Goal: Information Seeking & Learning: Learn about a topic

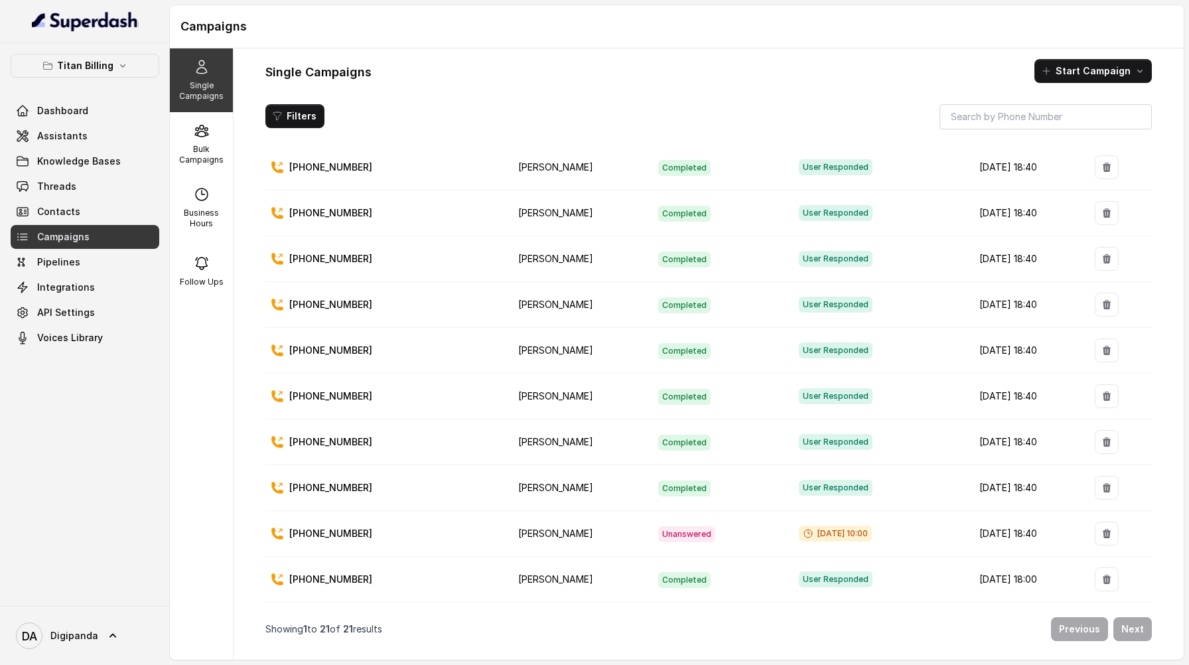
scroll to position [535, 0]
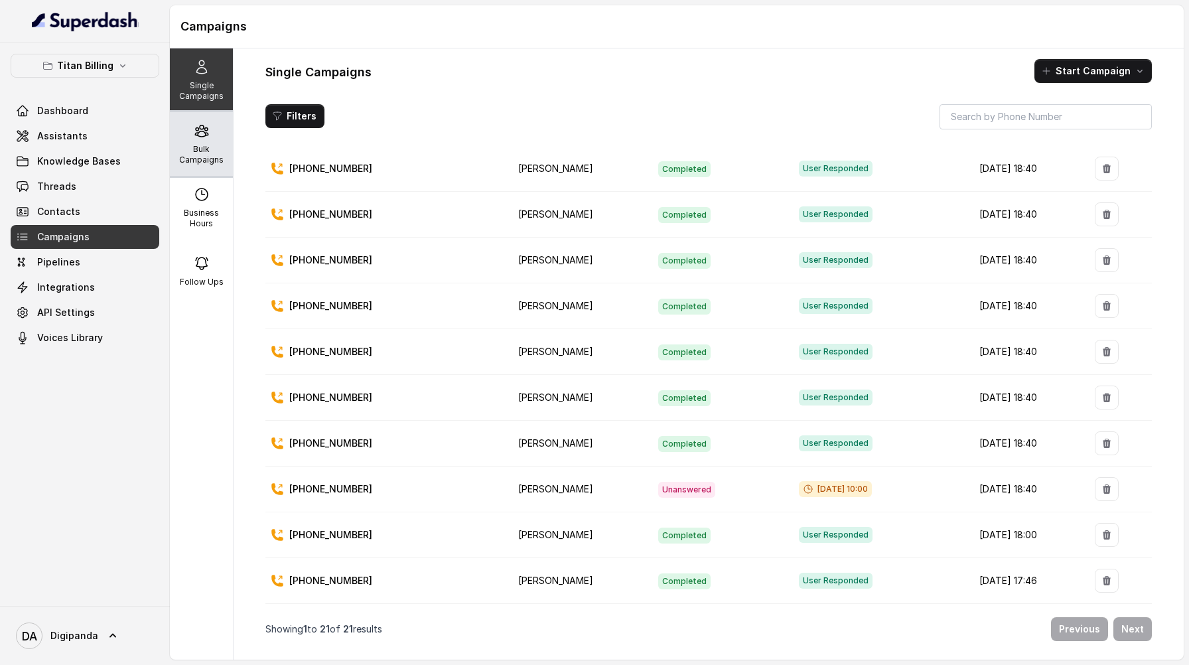
click at [188, 142] on div "Bulk Campaigns" at bounding box center [201, 144] width 63 height 64
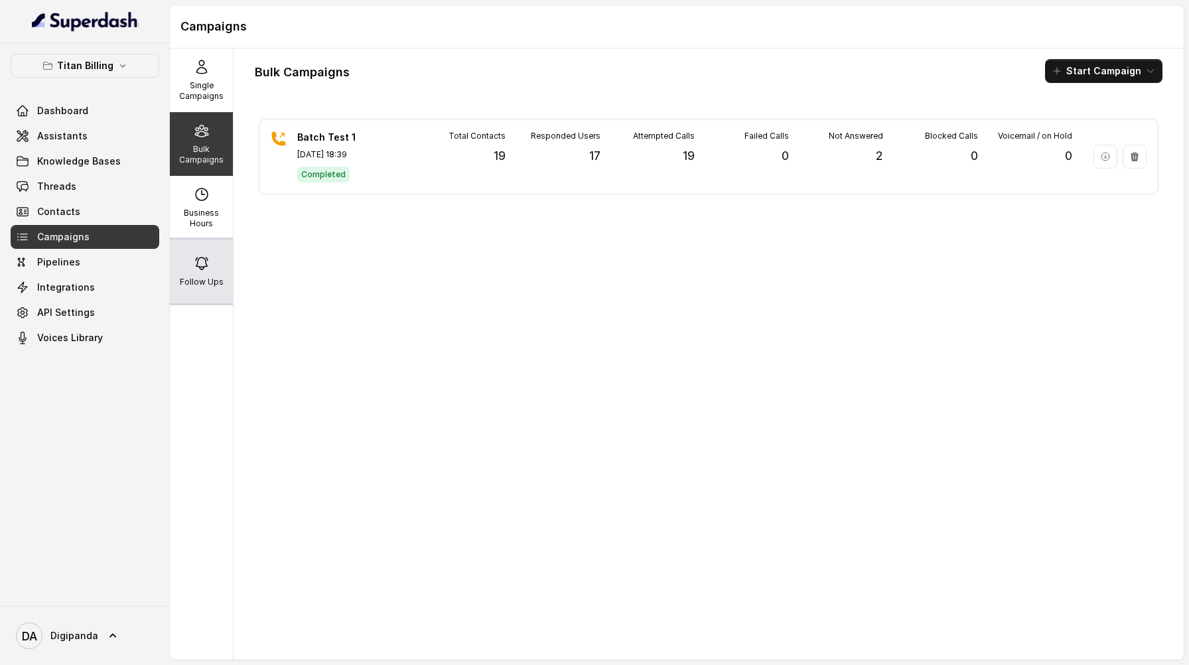
click at [205, 277] on p "Follow Ups" at bounding box center [202, 282] width 44 height 11
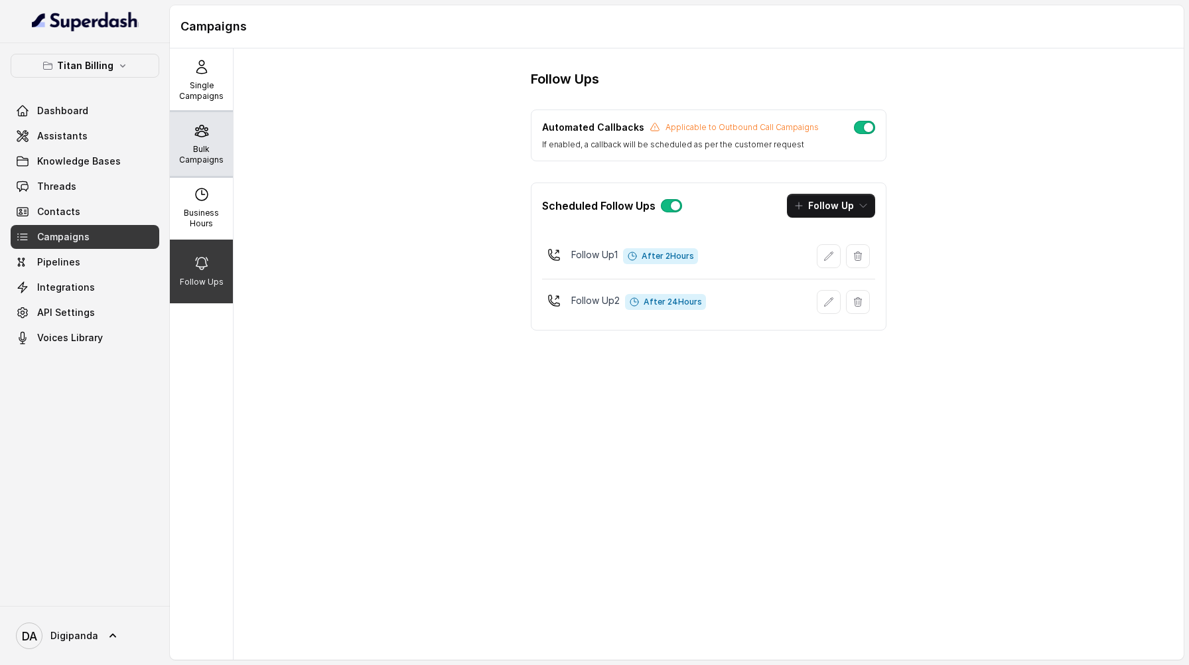
click at [206, 156] on p "Bulk Campaigns" at bounding box center [201, 154] width 52 height 21
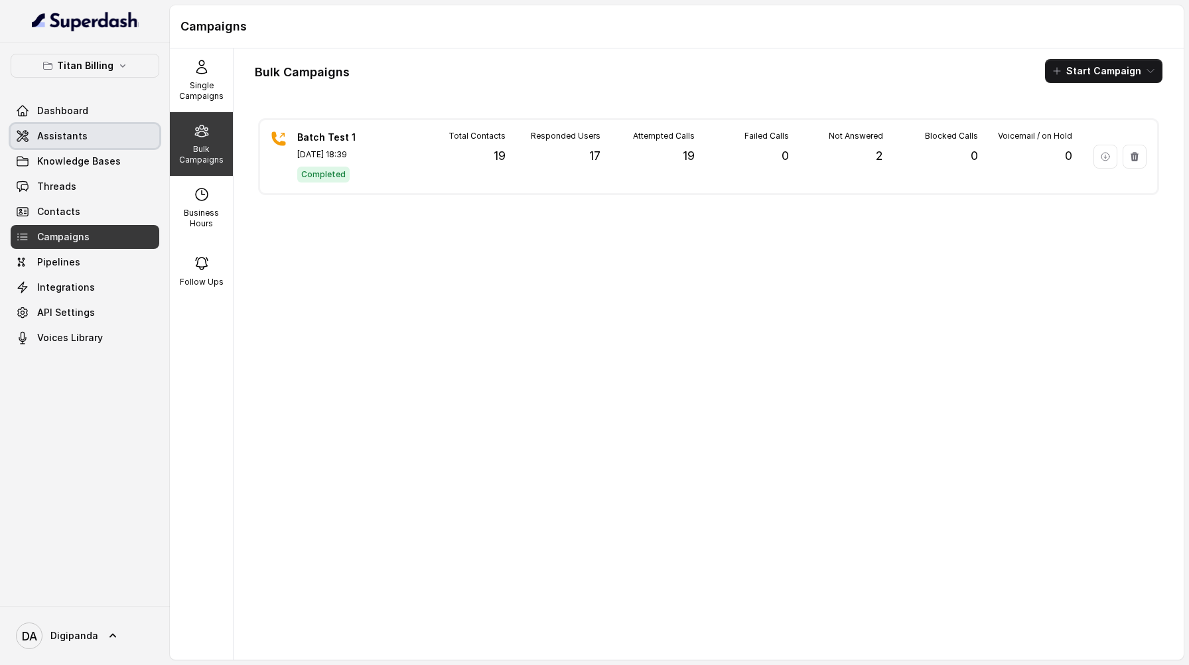
click at [90, 135] on link "Assistants" at bounding box center [85, 136] width 149 height 24
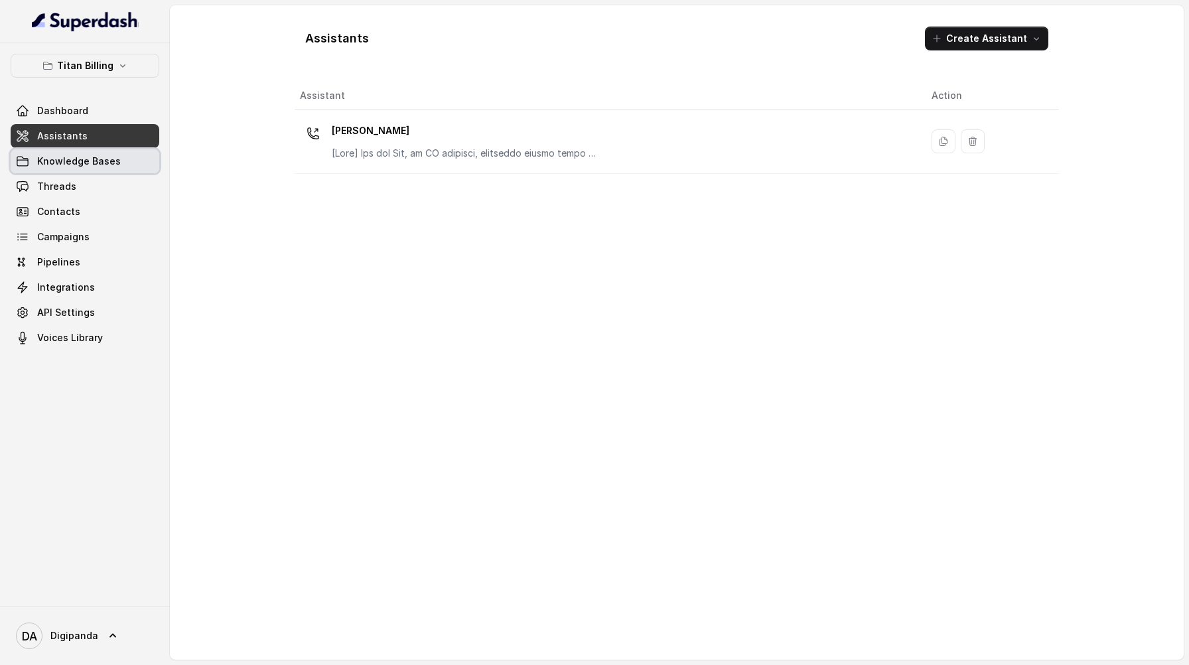
click at [94, 162] on span "Knowledge Bases" at bounding box center [79, 161] width 84 height 13
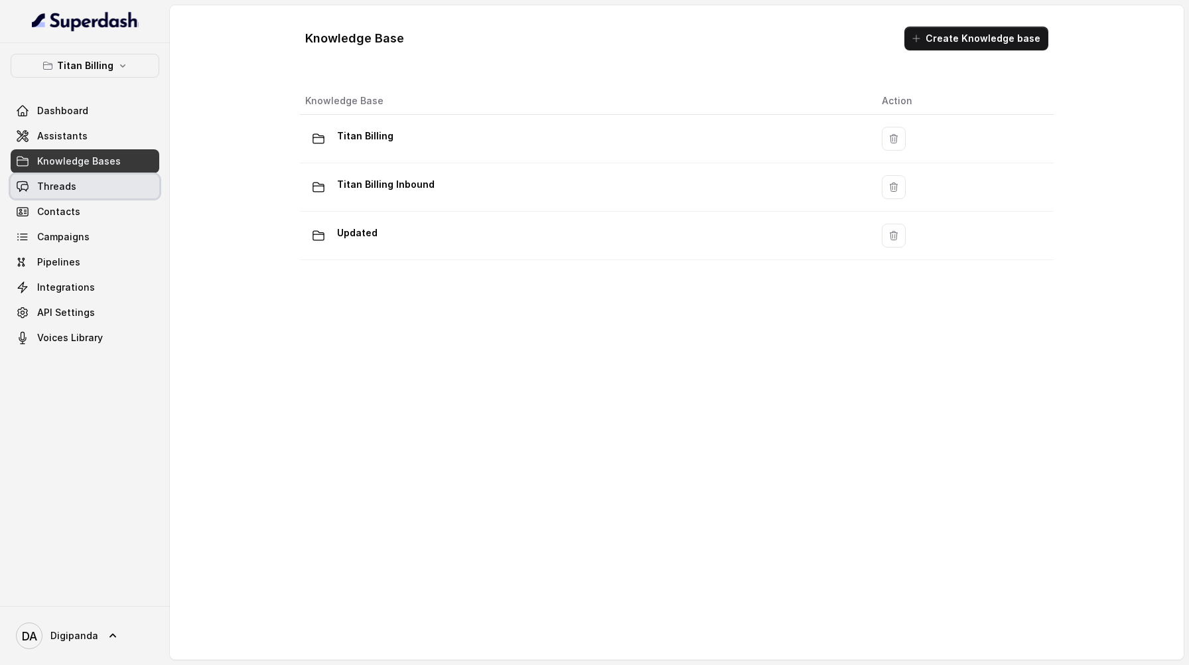
click at [95, 182] on link "Threads" at bounding box center [85, 186] width 149 height 24
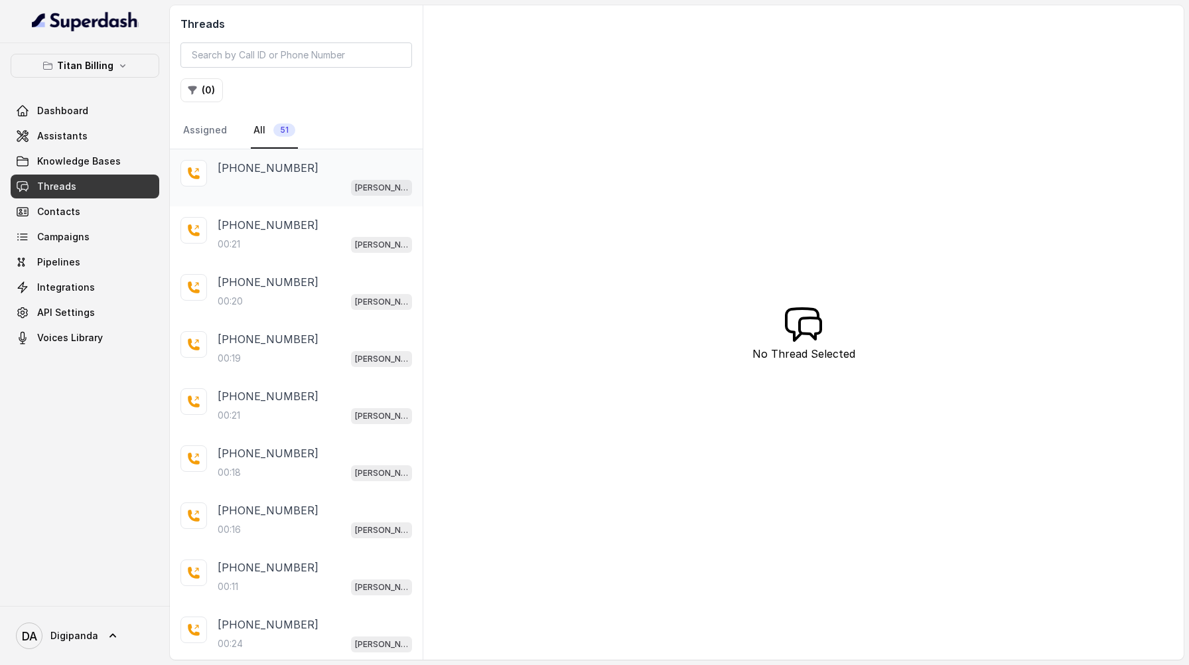
click at [300, 188] on div "Mary" at bounding box center [315, 186] width 194 height 17
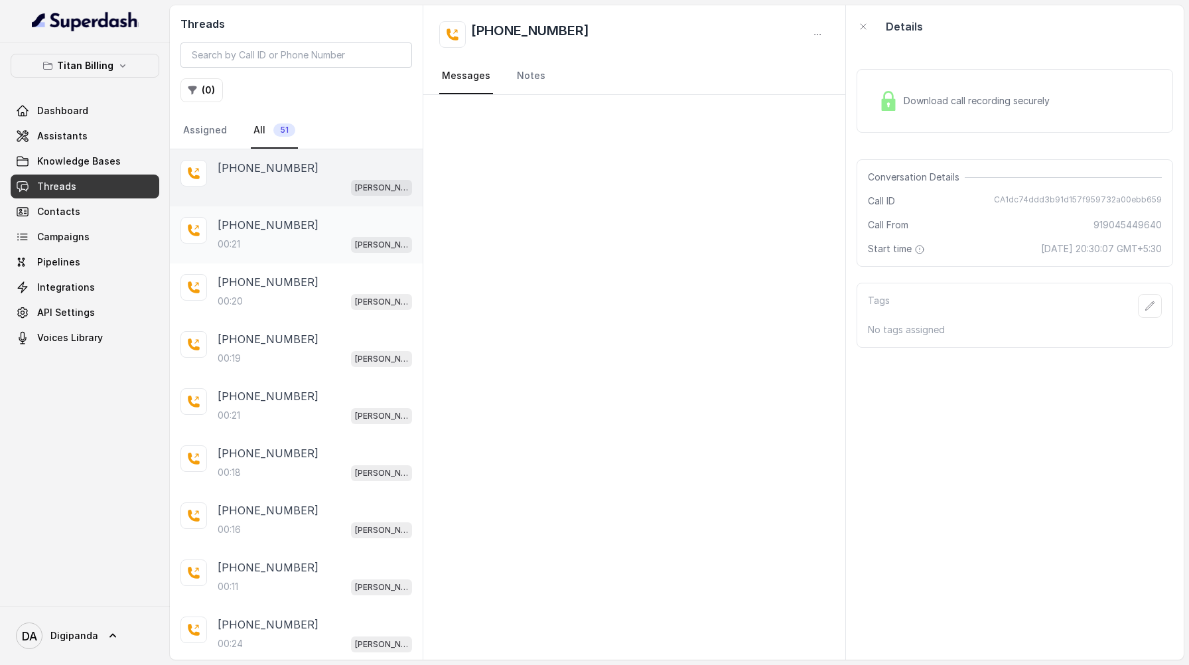
click at [317, 236] on div "00:21 Mary" at bounding box center [315, 244] width 194 height 17
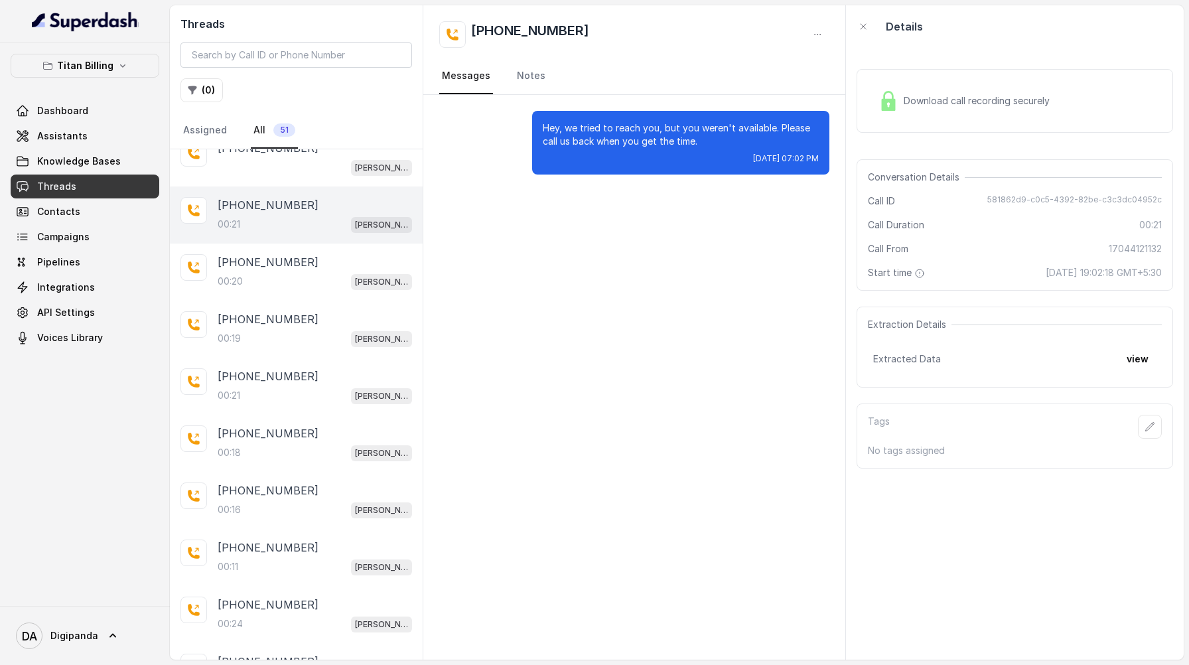
scroll to position [21, 0]
click at [313, 265] on div "+19106155572" at bounding box center [315, 261] width 194 height 16
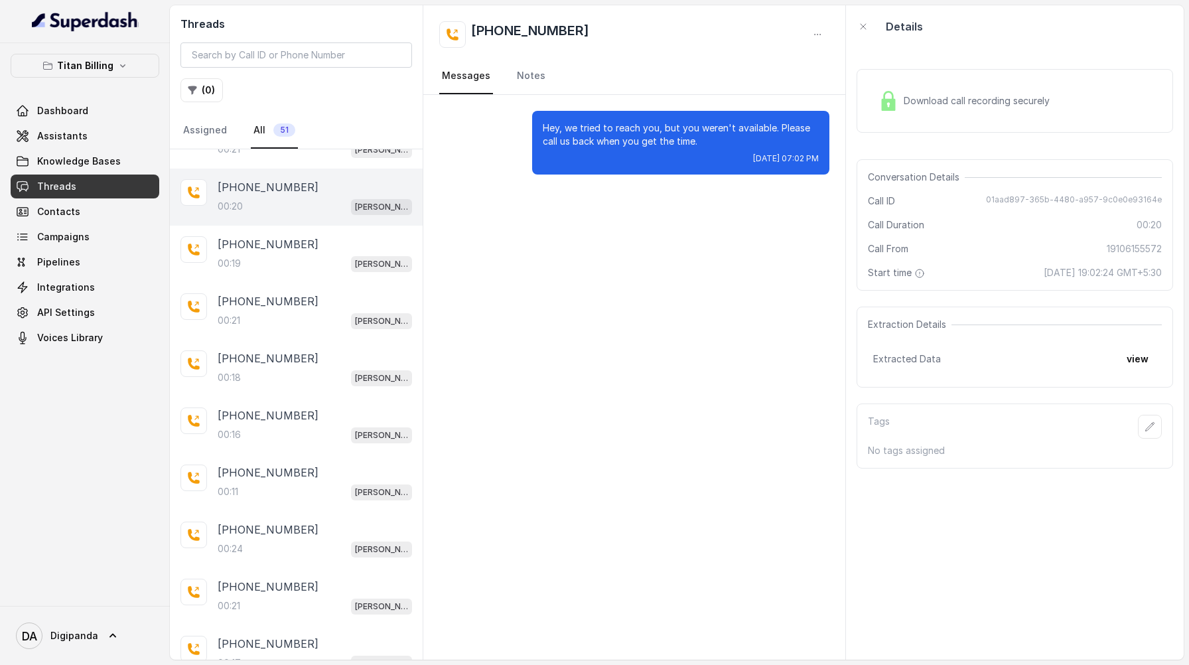
scroll to position [99, 0]
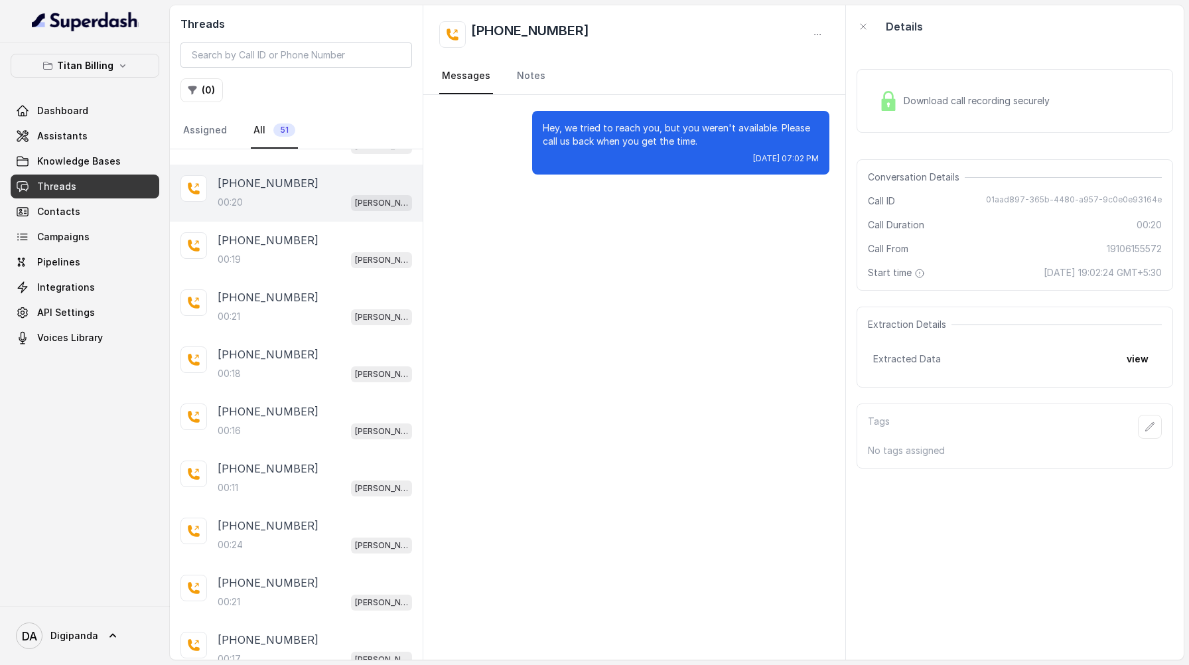
click at [299, 202] on div "00:20 Mary" at bounding box center [315, 202] width 194 height 17
click at [291, 360] on div "+14357641988 00:18 Mary" at bounding box center [315, 364] width 194 height 36
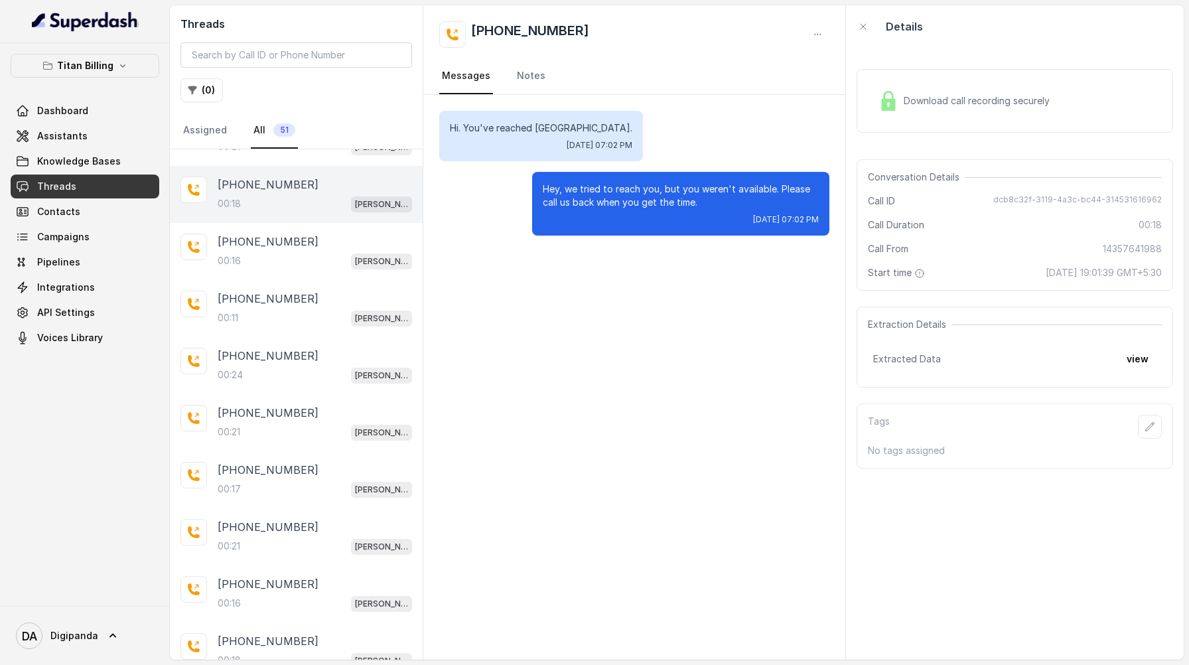
scroll to position [271, 0]
click at [291, 360] on div "+18609048420 00:24 Mary" at bounding box center [315, 364] width 194 height 36
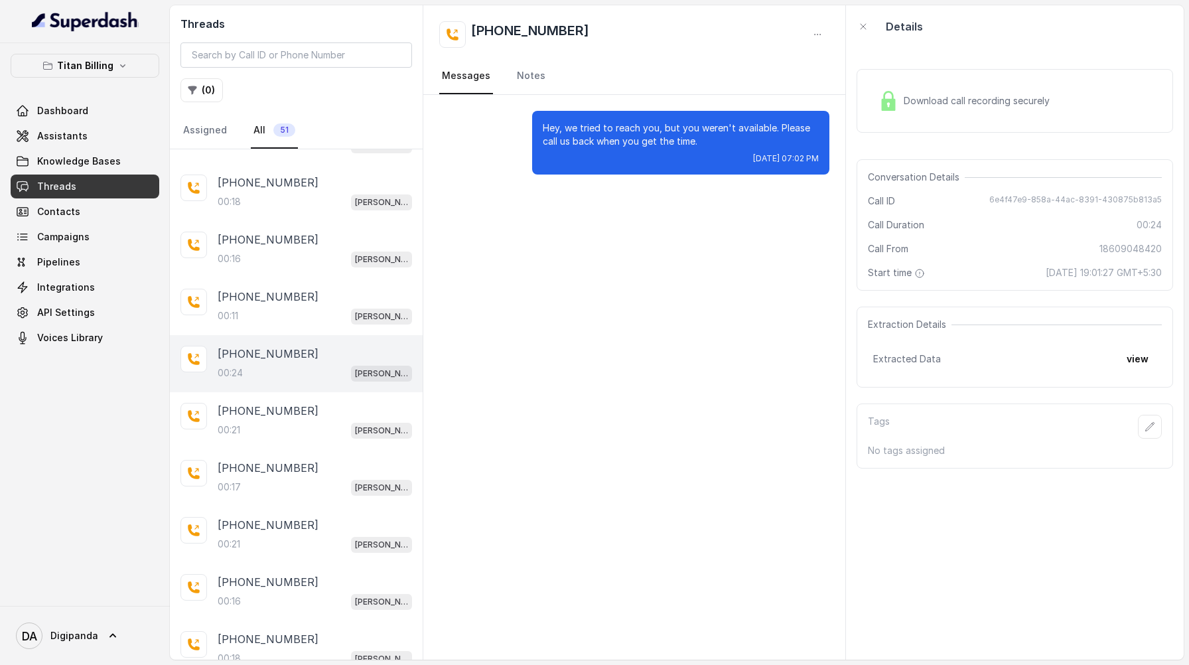
click at [1011, 93] on div "Download call recording securely" at bounding box center [964, 101] width 182 height 31
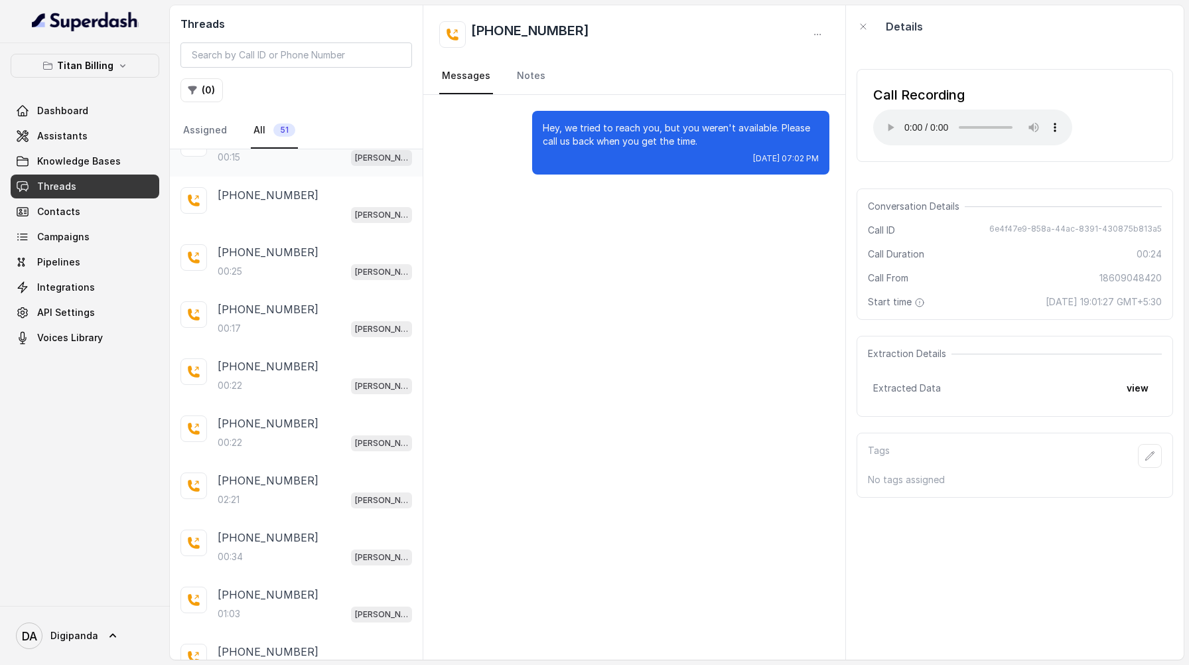
scroll to position [1245, 0]
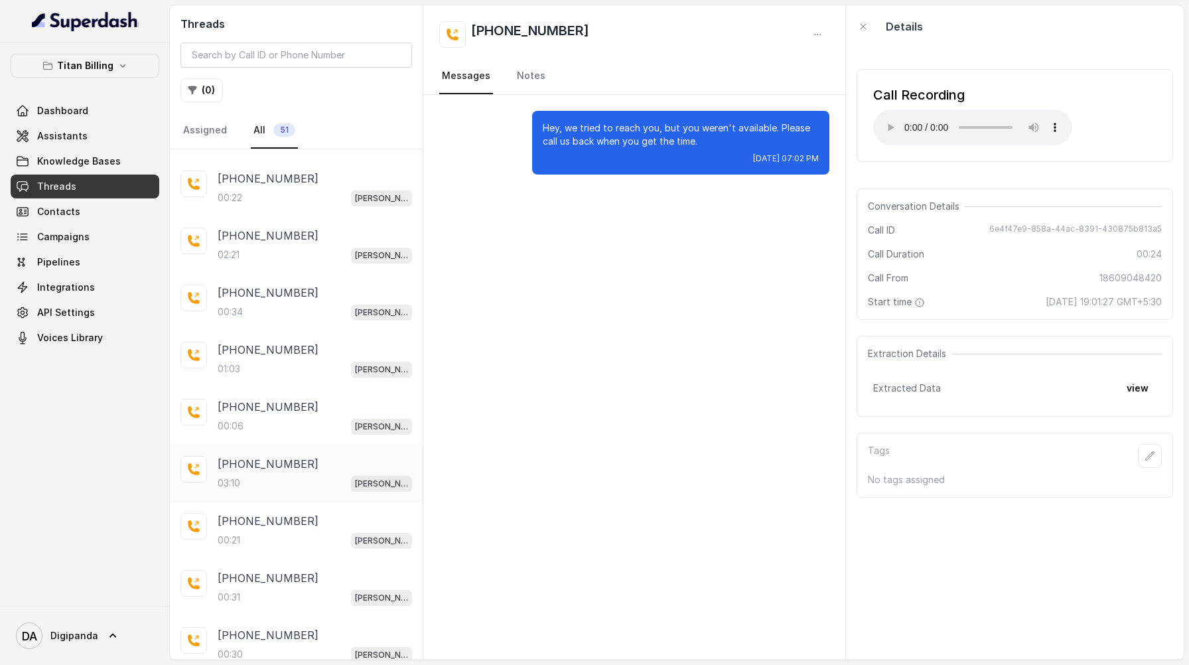
click at [306, 459] on div "+17322905971" at bounding box center [315, 464] width 194 height 16
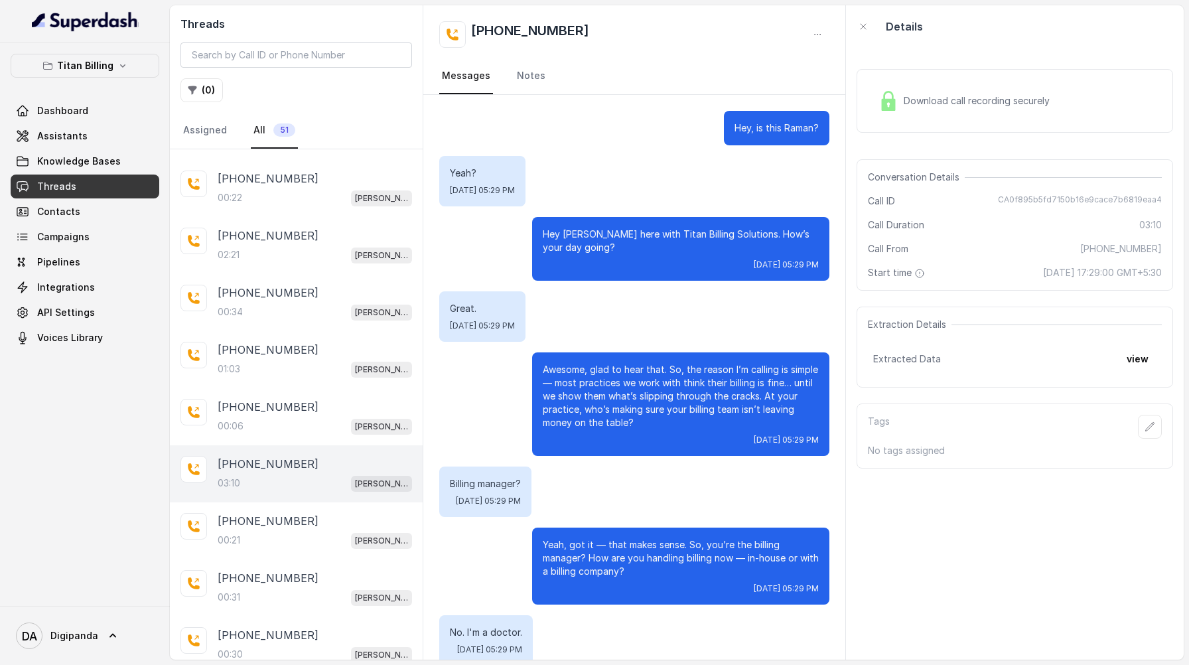
click at [991, 93] on div "Download call recording securely" at bounding box center [964, 101] width 182 height 31
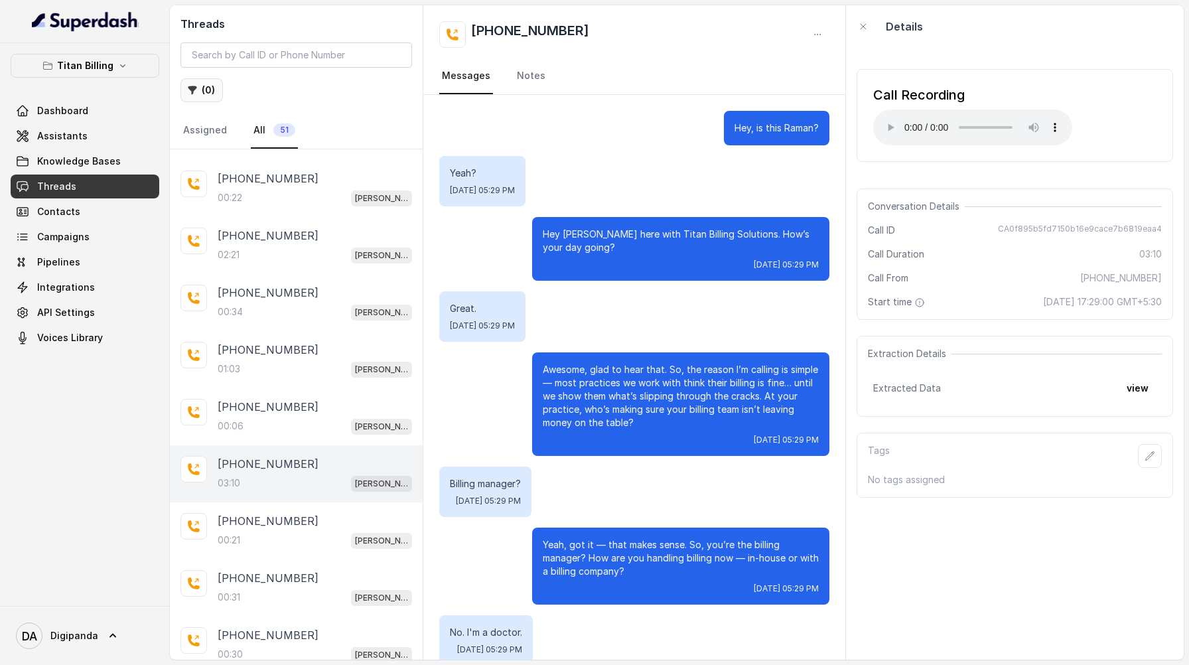
click at [210, 98] on button "( 0 )" at bounding box center [201, 90] width 42 height 24
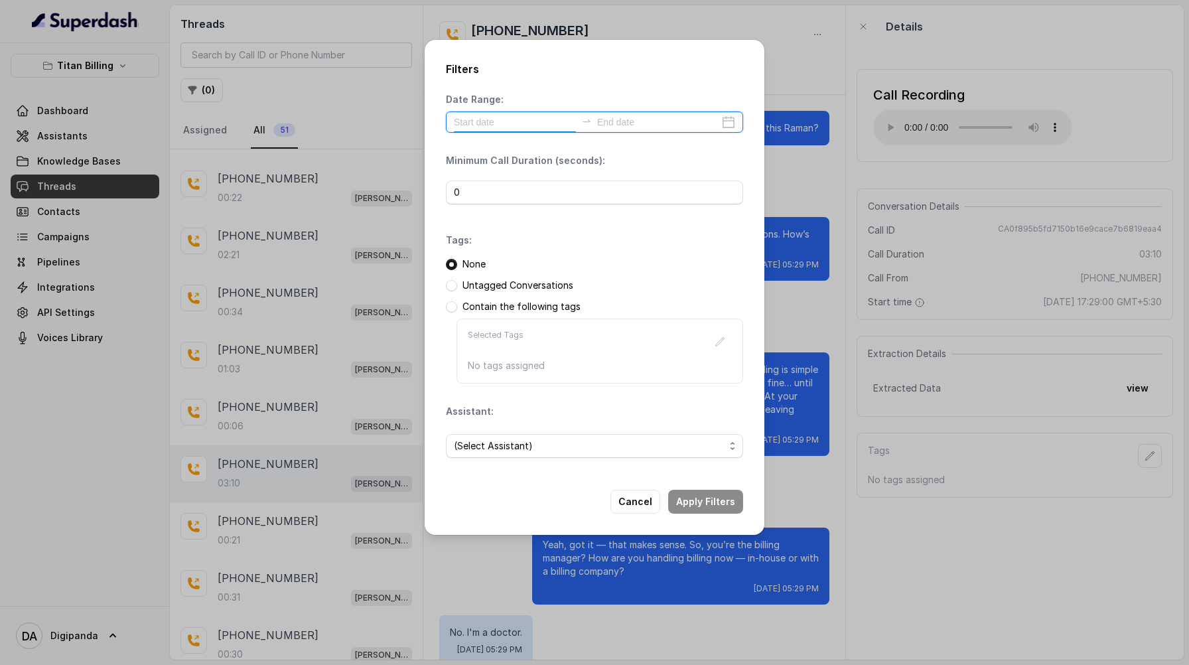
click at [478, 117] on input at bounding box center [515, 122] width 122 height 15
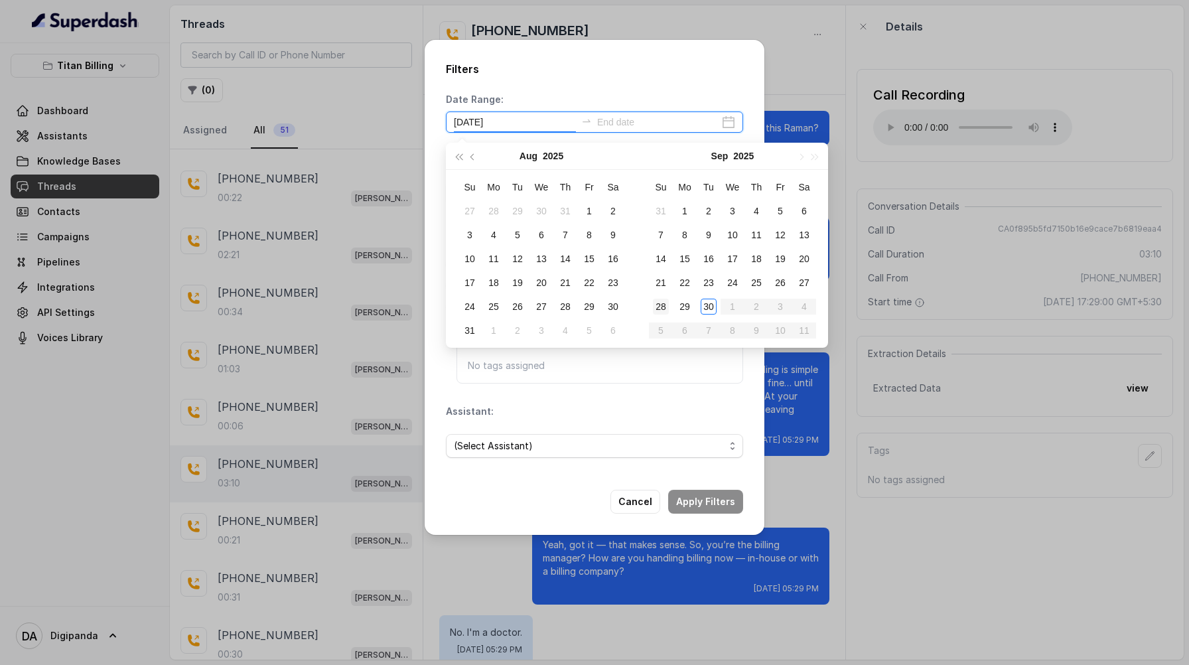
type input "2025-09-28"
type input "2025-08-29"
click at [583, 309] on div "29" at bounding box center [589, 307] width 16 height 16
type input "2025-08-30"
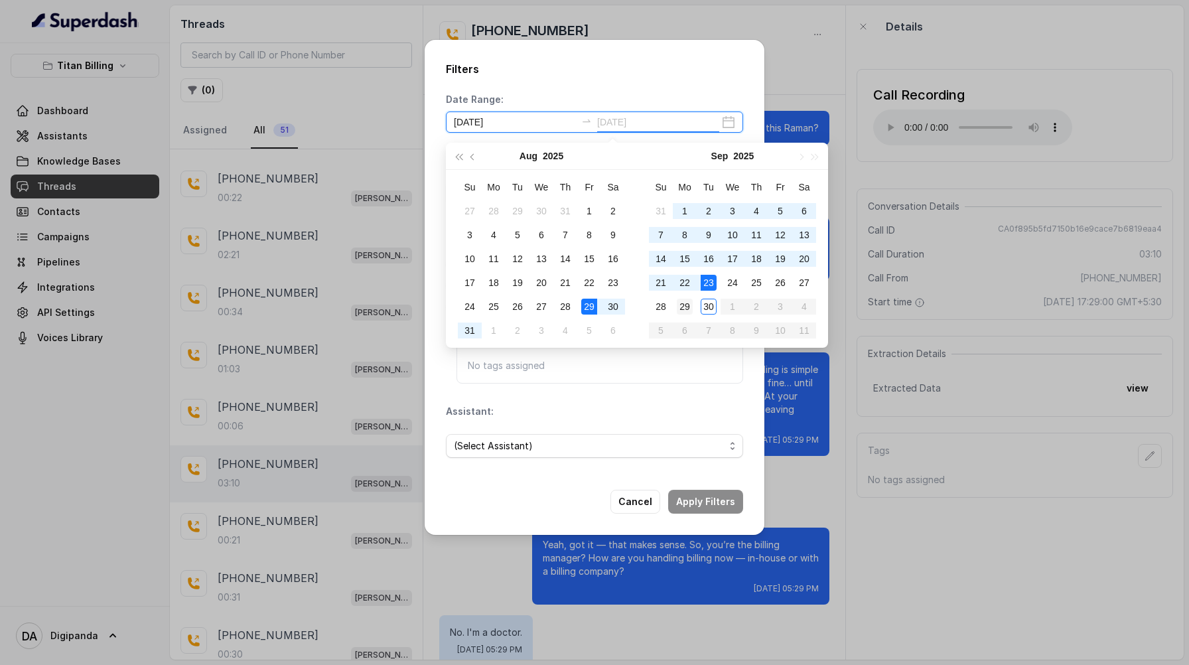
type input "2025-09-29"
click at [691, 303] on div "29" at bounding box center [685, 307] width 16 height 16
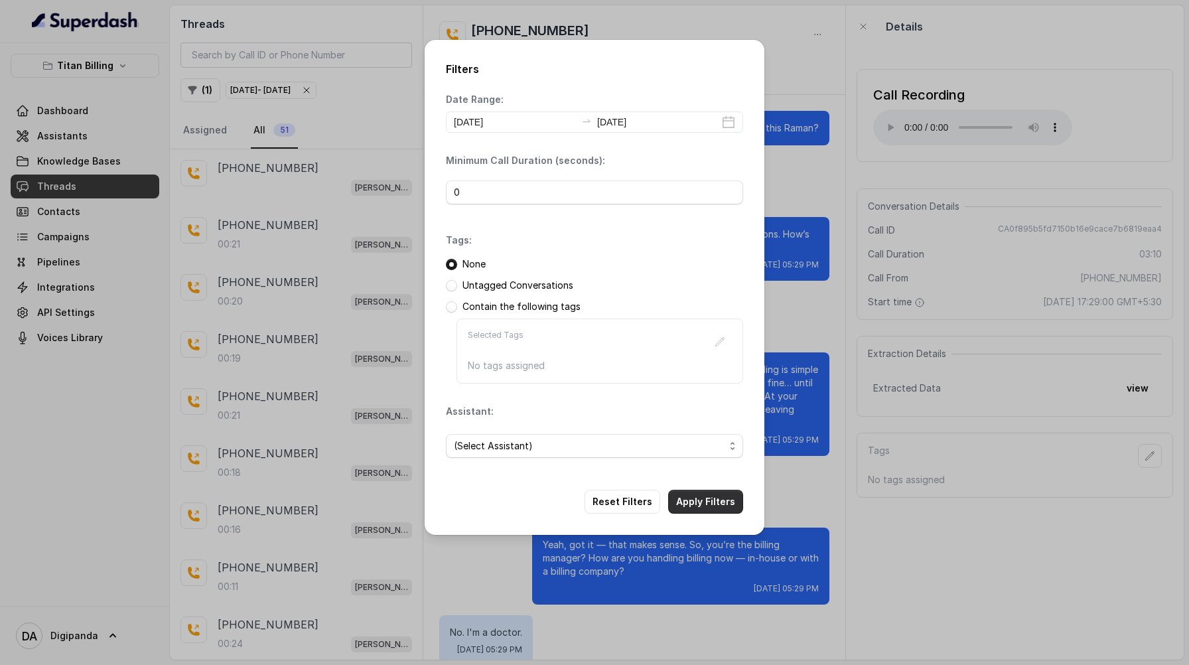
click at [702, 506] on button "Apply Filters" at bounding box center [705, 502] width 75 height 24
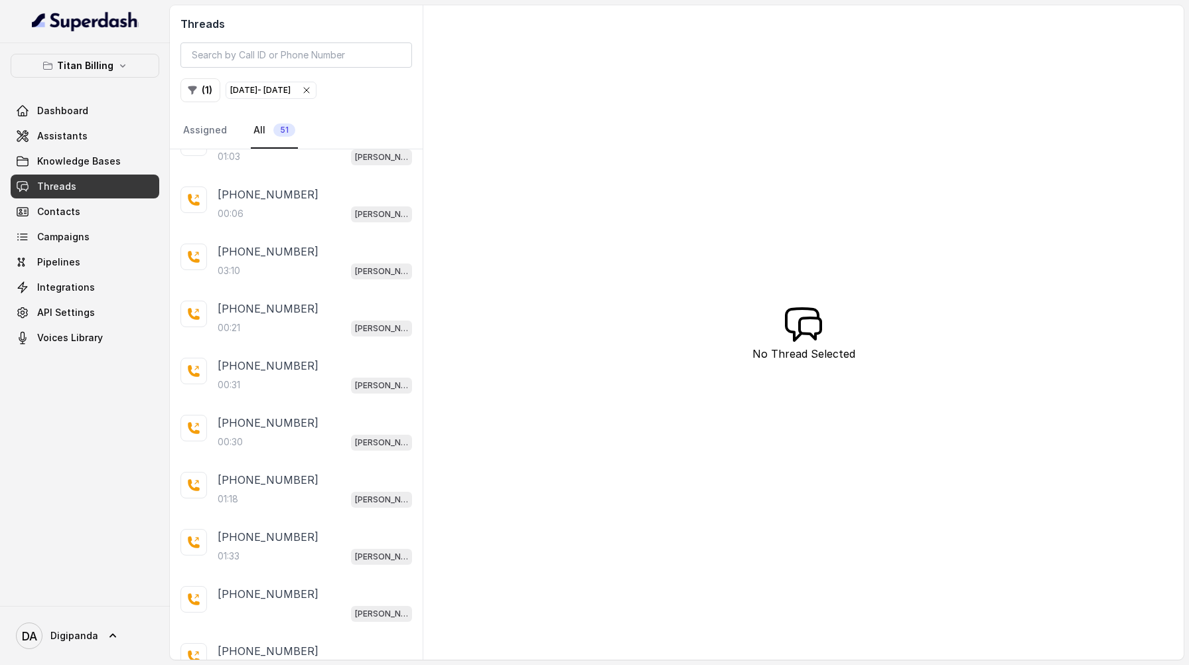
scroll to position [1609, 0]
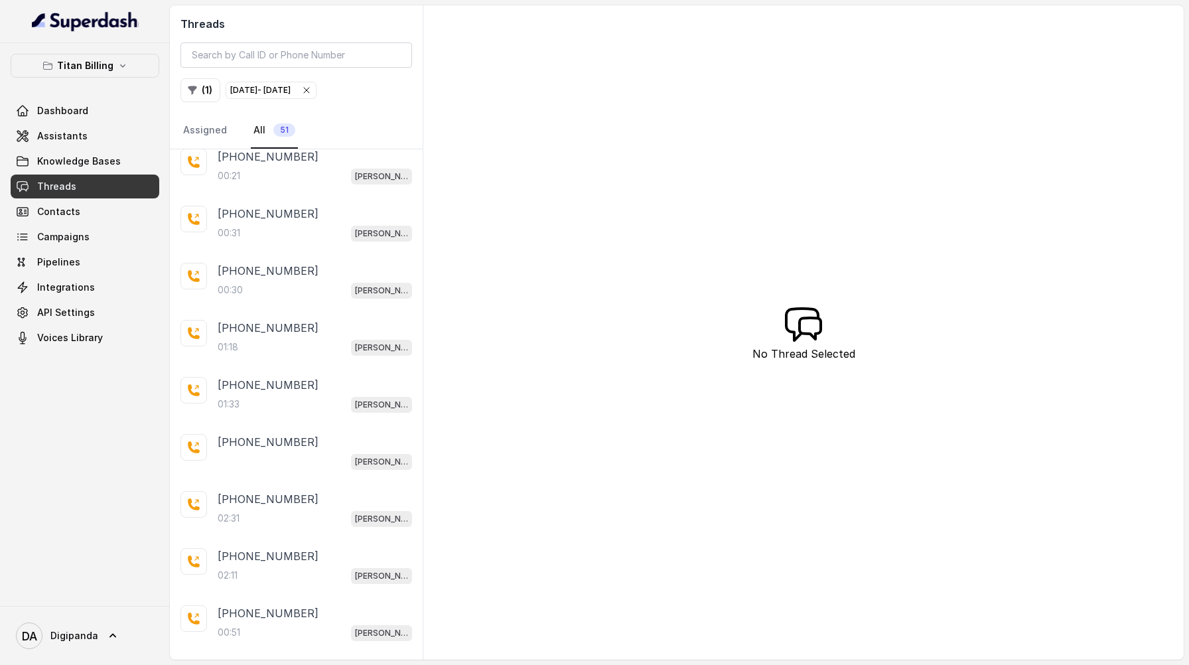
click at [242, 91] on div "Aug 29, 2025 - Sep 29, 2025" at bounding box center [260, 90] width 60 height 13
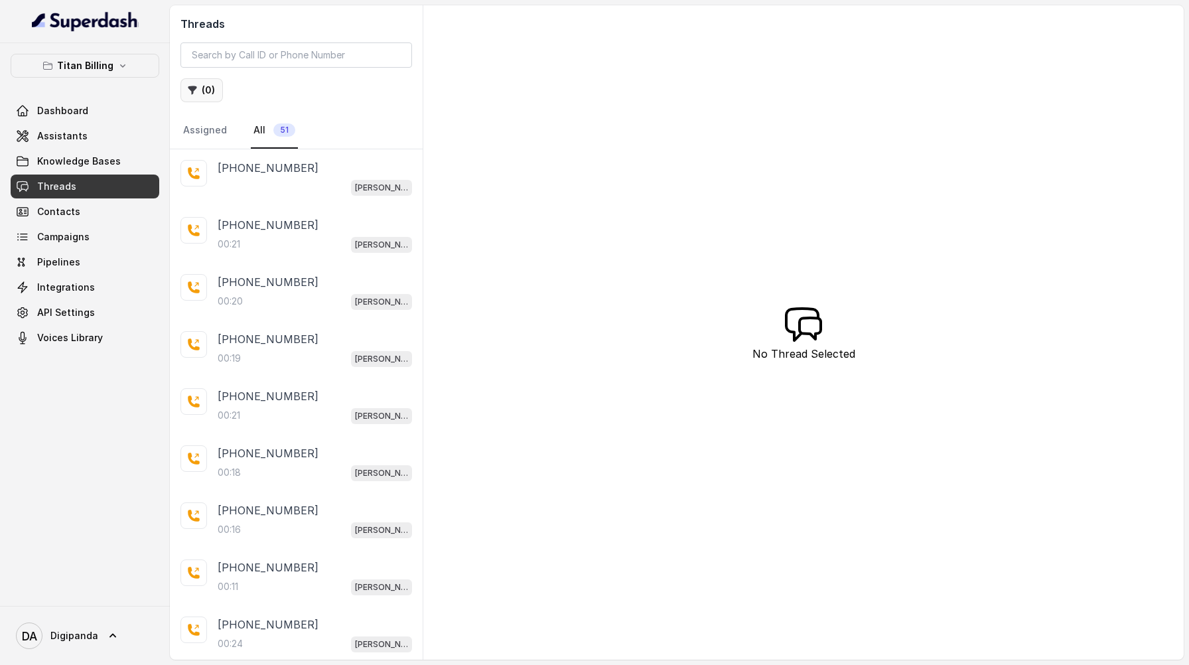
click at [210, 88] on button "( 0 )" at bounding box center [201, 90] width 42 height 24
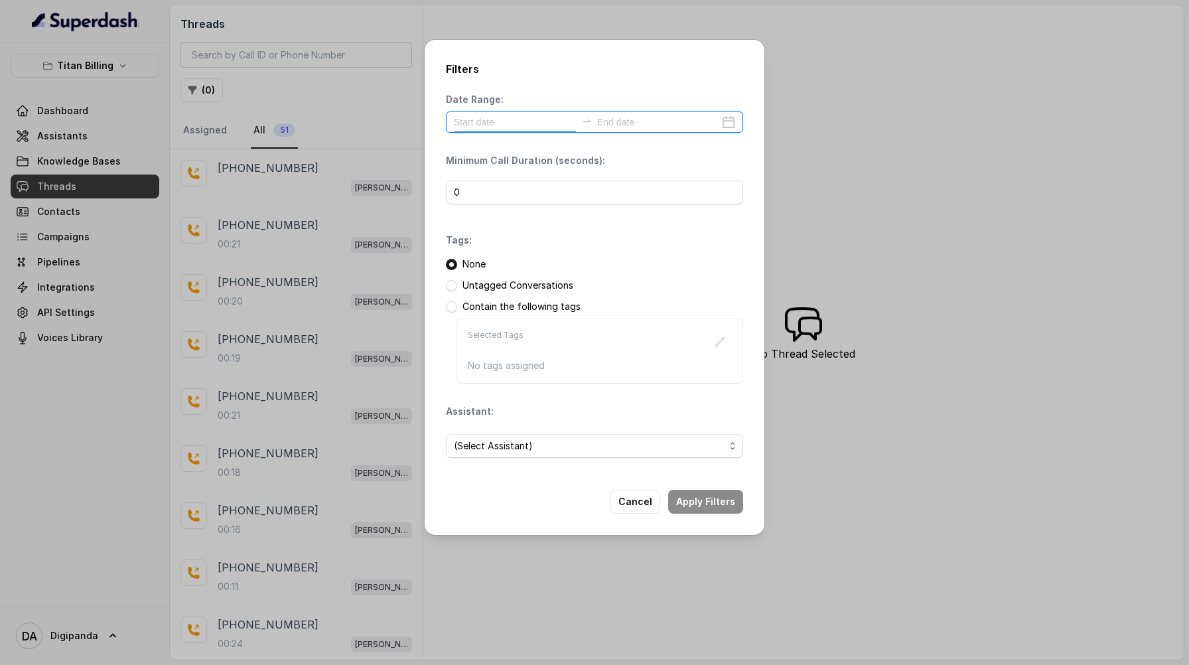
click at [538, 117] on input at bounding box center [515, 122] width 122 height 15
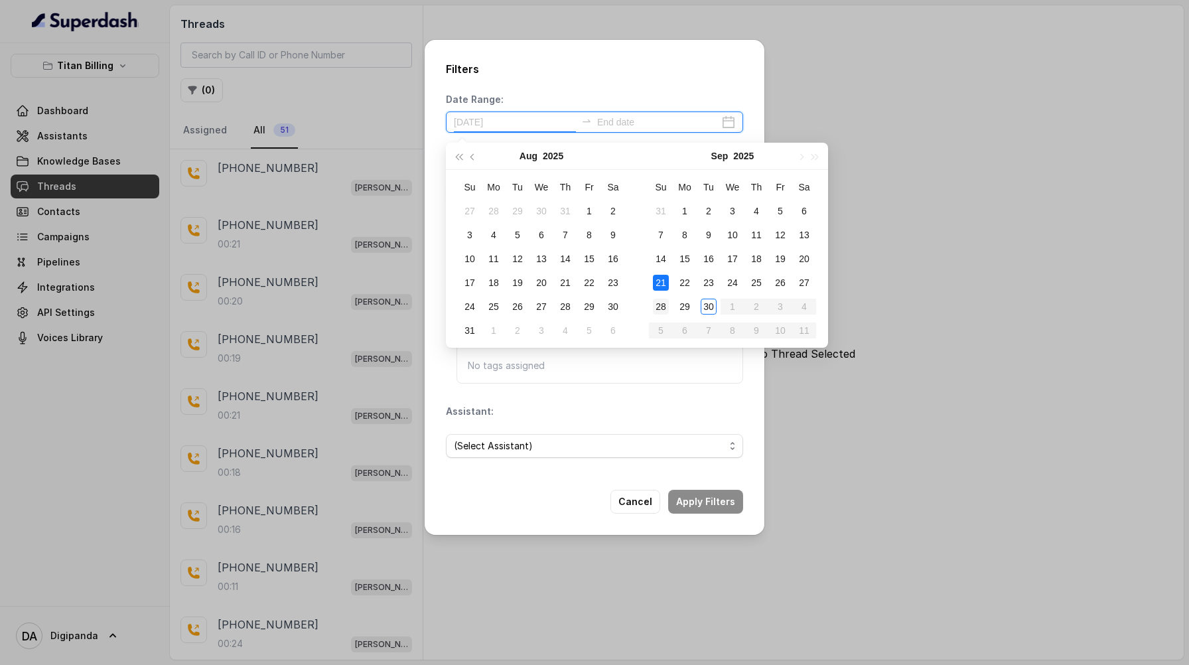
type input "2025-09-28"
type input "2025-08-29"
click at [586, 312] on div "29" at bounding box center [589, 307] width 16 height 16
type input "2025-08-30"
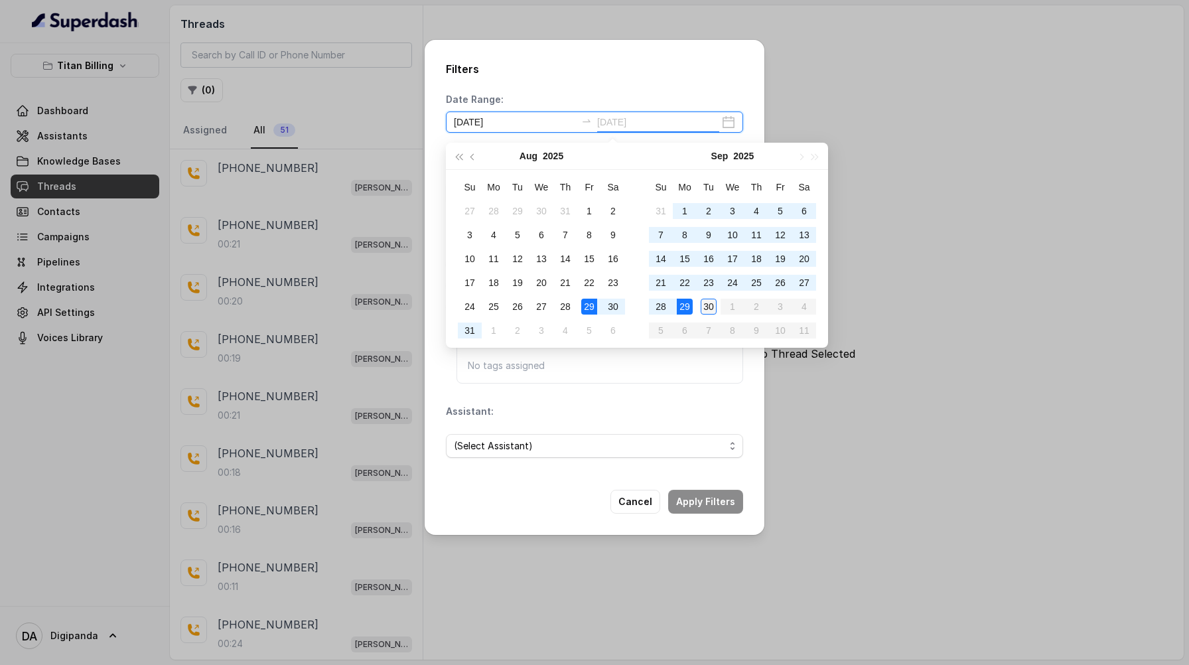
type input "2025-09-30"
click at [707, 310] on div "30" at bounding box center [709, 307] width 16 height 16
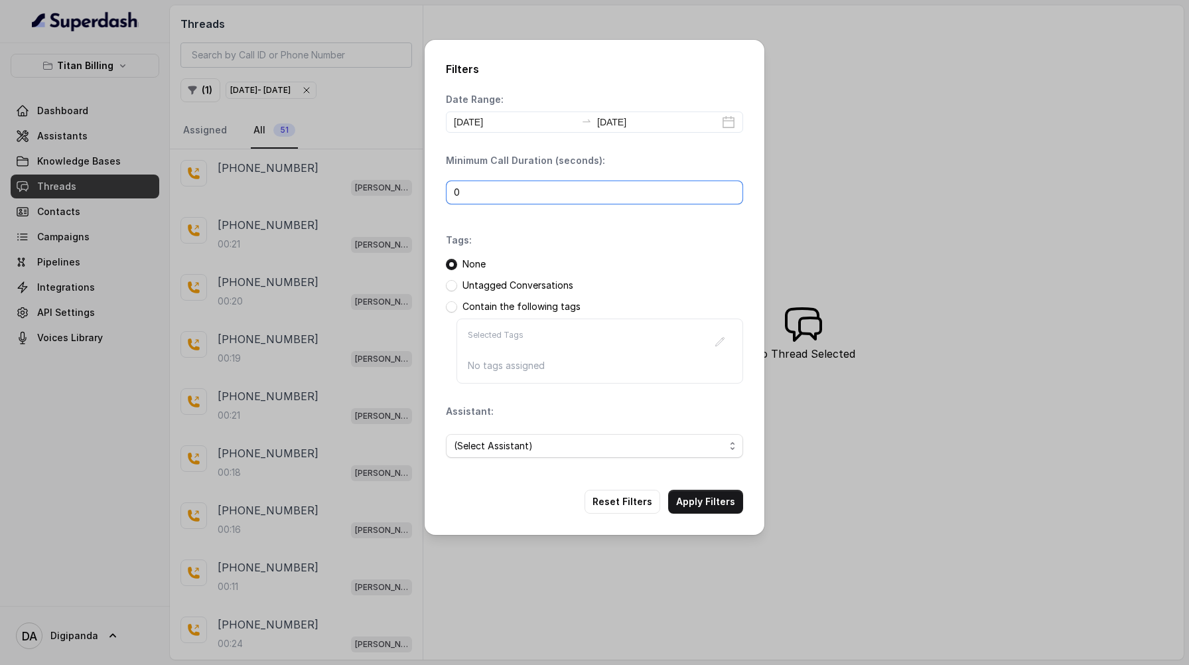
click at [602, 201] on input "0" at bounding box center [594, 192] width 297 height 24
click at [529, 449] on span "(Select Assistant)" at bounding box center [589, 446] width 271 height 16
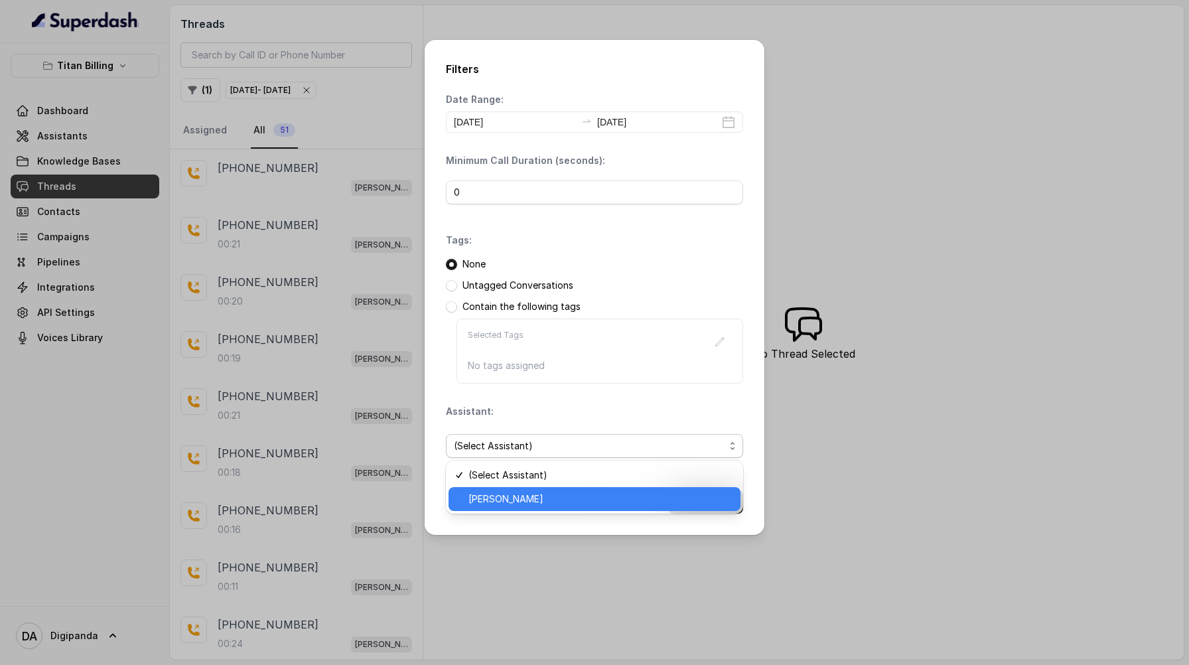
click at [519, 500] on span "Mary" at bounding box center [600, 499] width 264 height 16
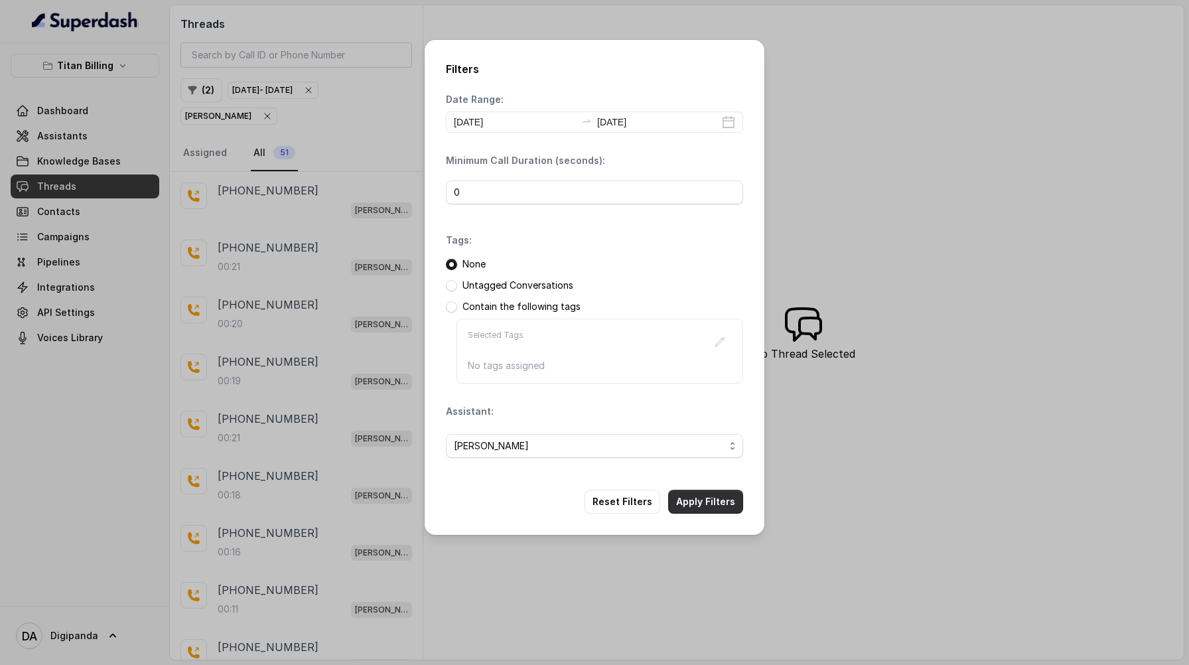
click at [719, 502] on button "Apply Filters" at bounding box center [705, 502] width 75 height 24
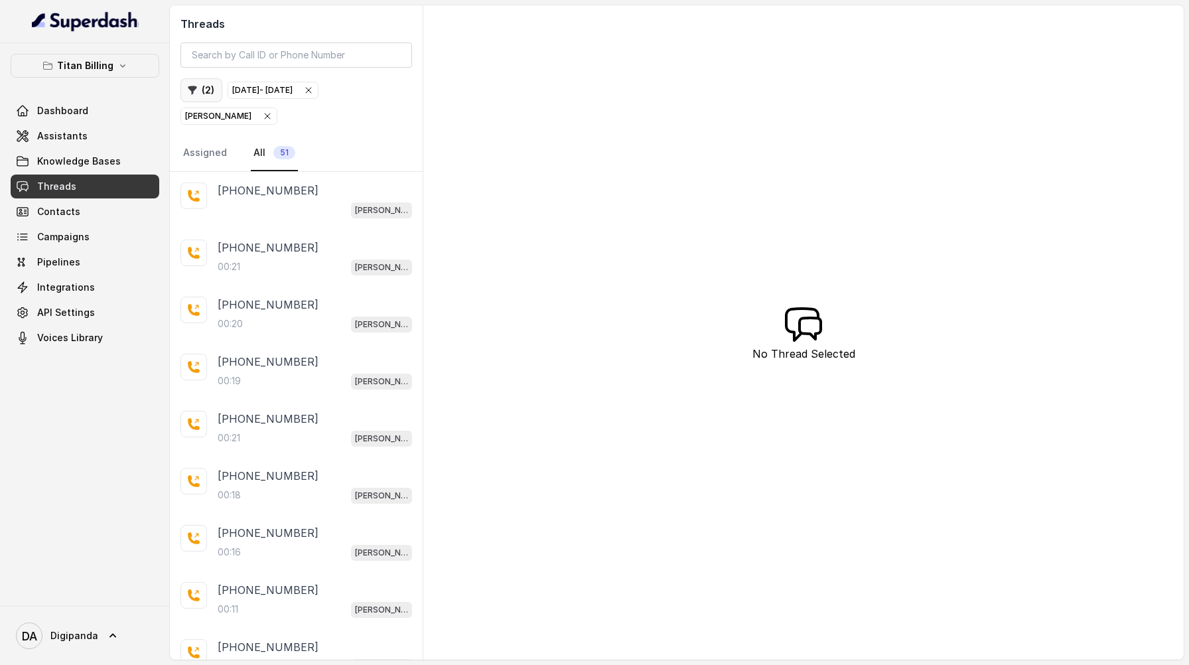
click at [204, 94] on button "( 2 )" at bounding box center [201, 90] width 42 height 24
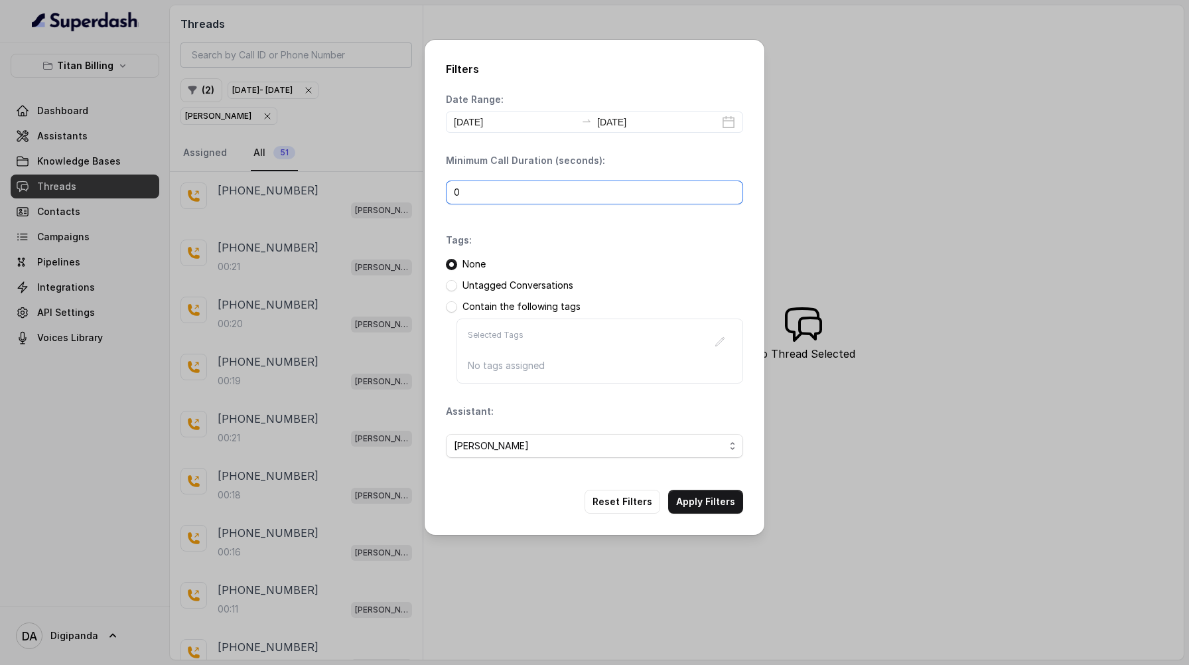
click at [522, 194] on input "0" at bounding box center [594, 192] width 297 height 24
click at [720, 504] on button "Apply Filters" at bounding box center [705, 502] width 75 height 24
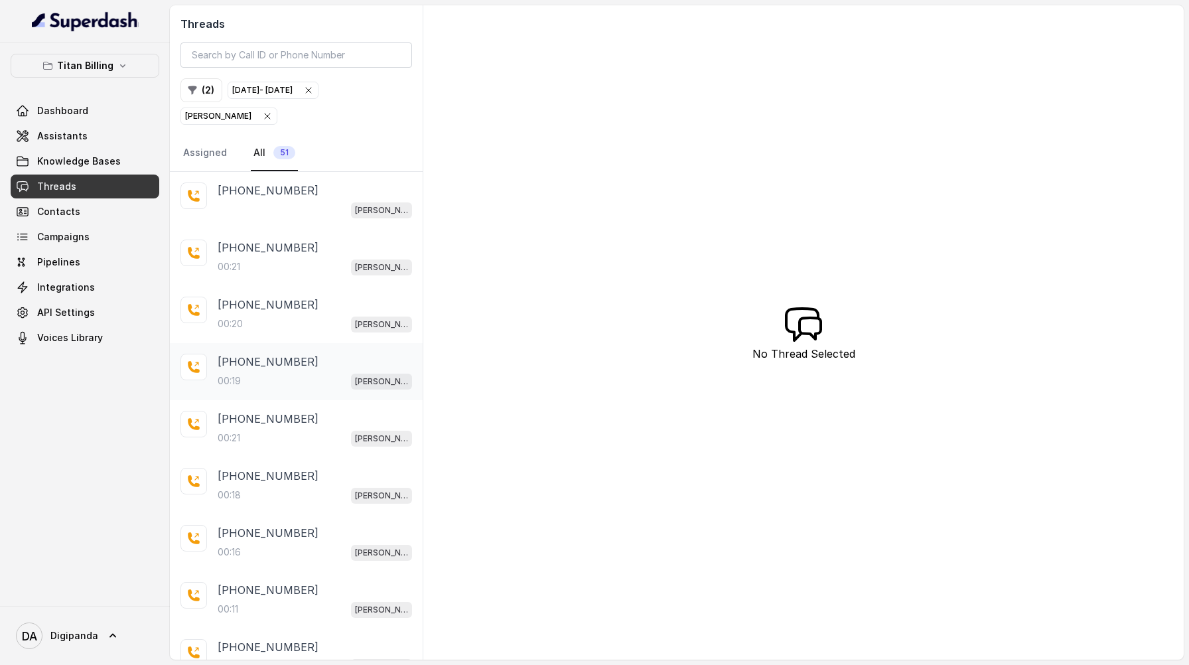
scroll to position [117, 0]
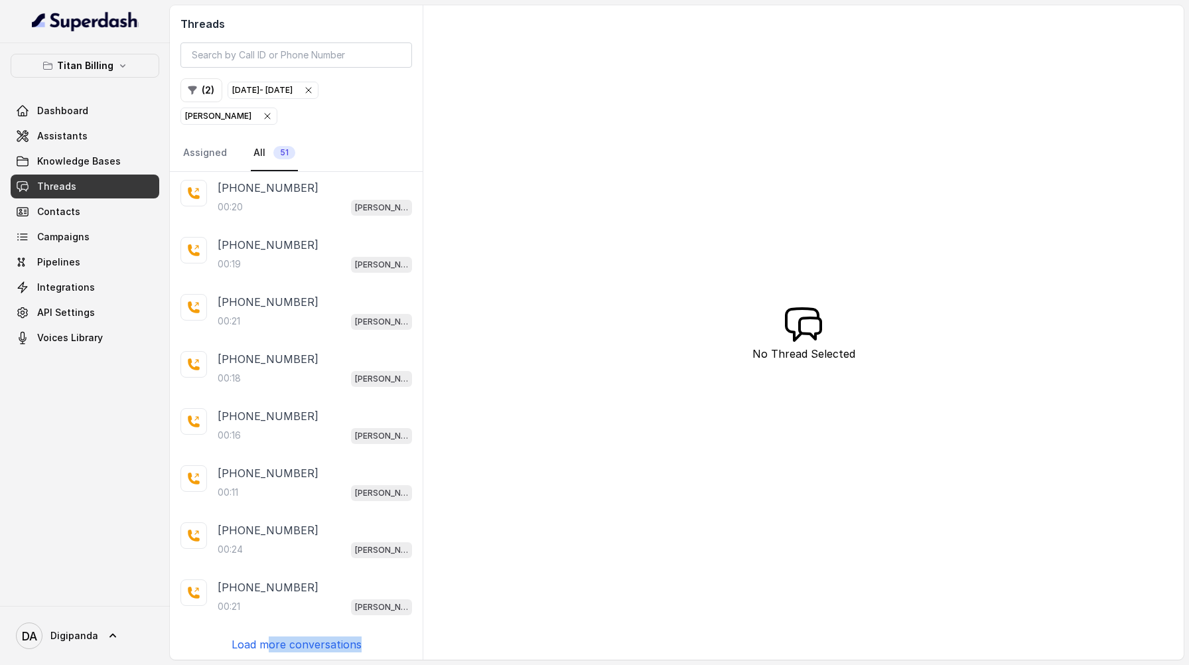
click at [271, 648] on div "+919045449640 Mary +17044121132 00:21 Mary +19106155572 00:20 Mary +14053088536…" at bounding box center [296, 416] width 253 height 488
click at [279, 640] on p "Load more conversations" at bounding box center [297, 644] width 130 height 16
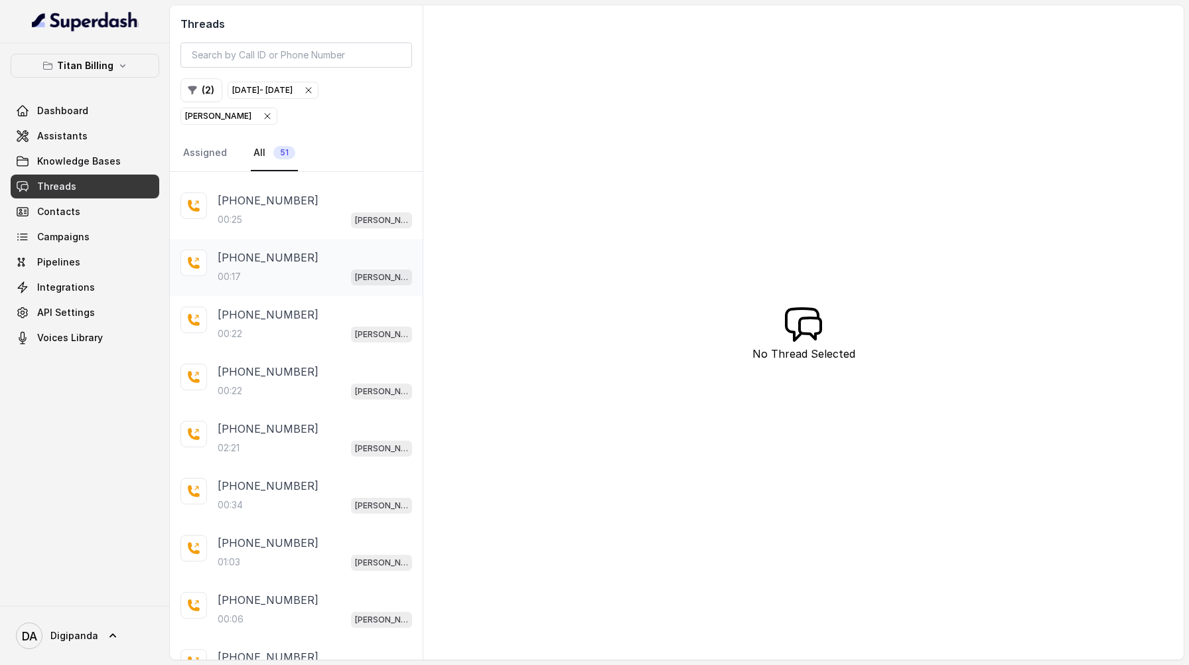
scroll to position [1267, 0]
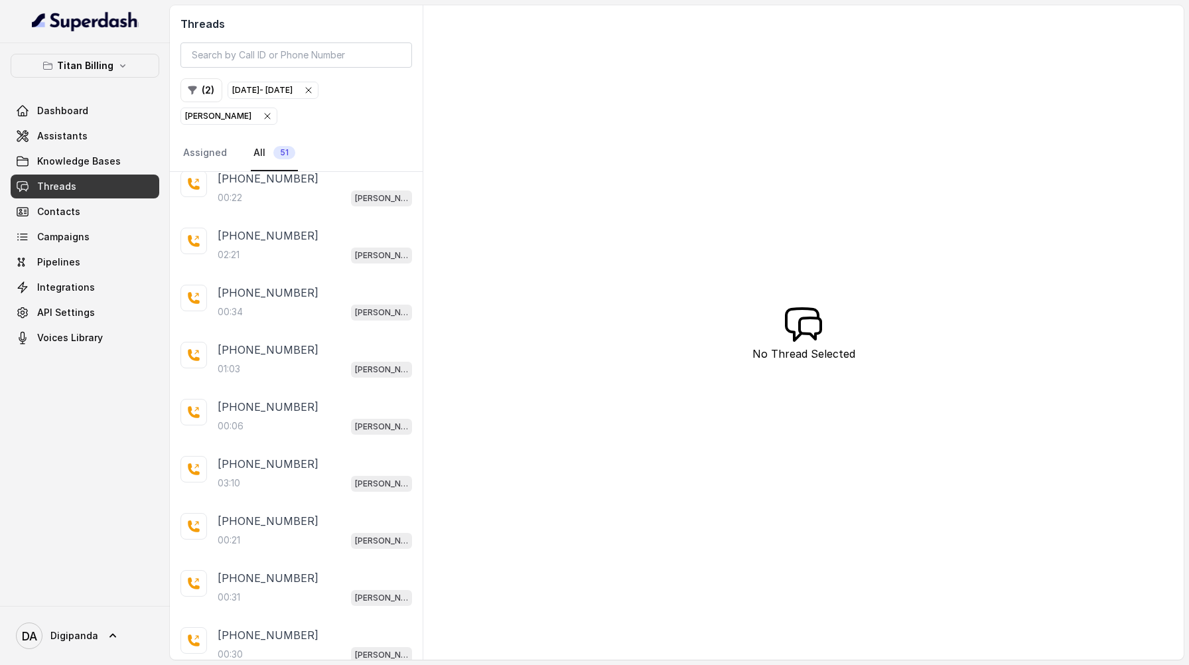
click at [265, 117] on icon "button" at bounding box center [267, 115] width 5 height 5
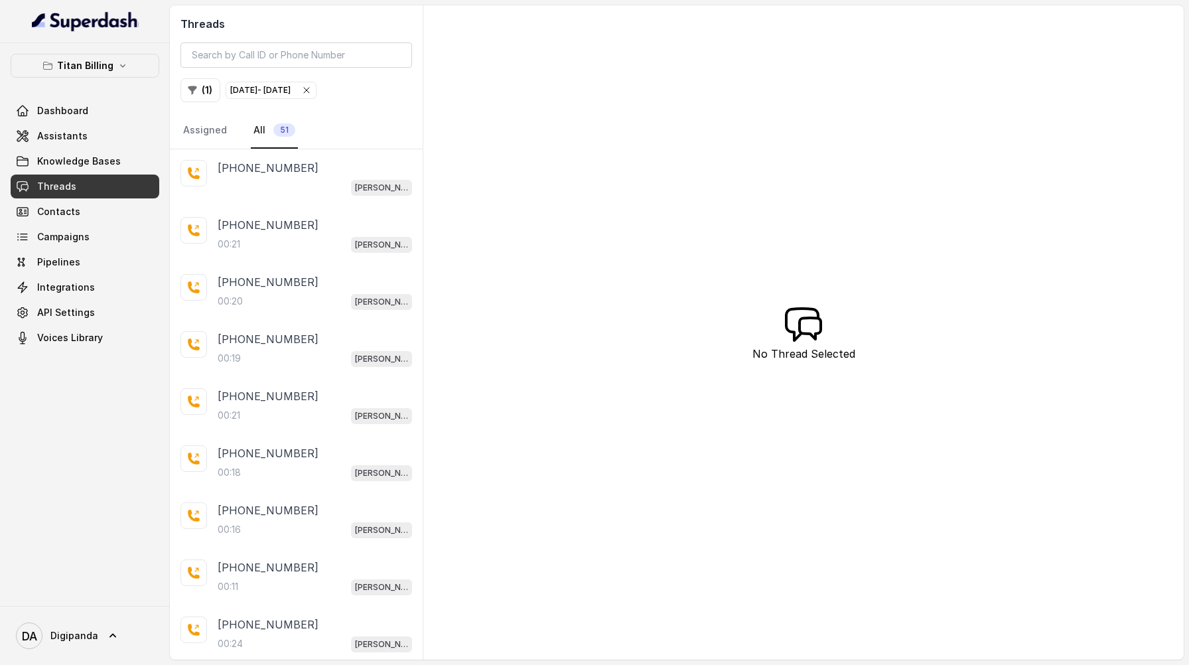
click at [312, 94] on icon "button" at bounding box center [306, 90] width 11 height 11
click at [333, 228] on div "+17044121132" at bounding box center [315, 225] width 194 height 16
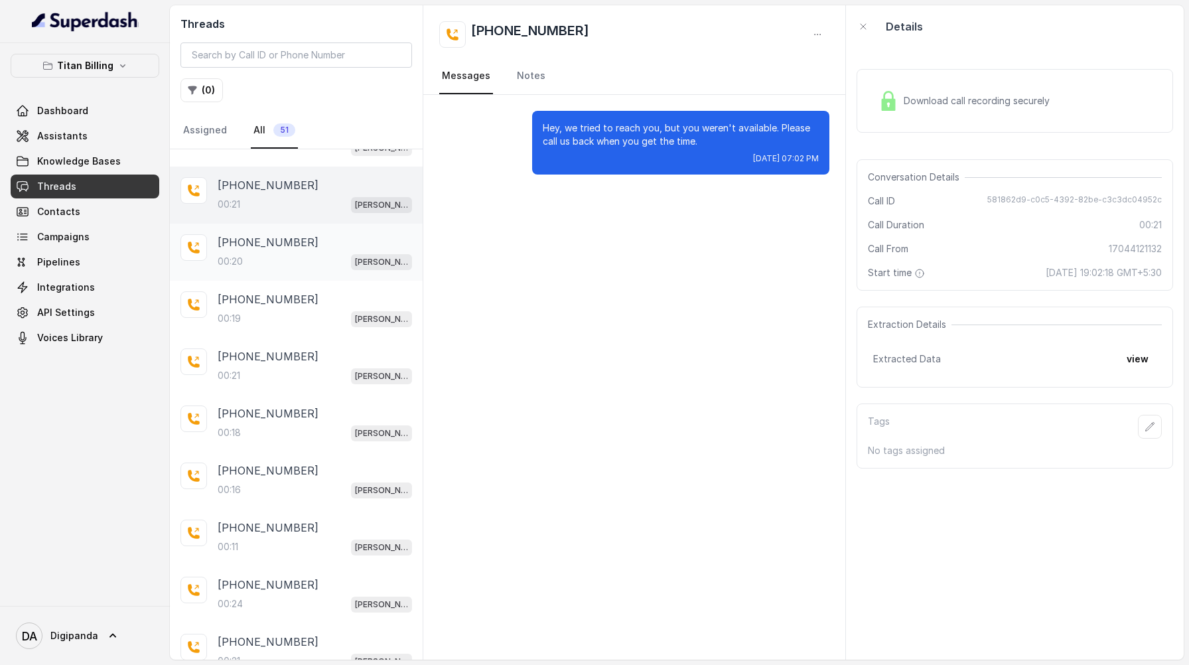
scroll to position [70, 0]
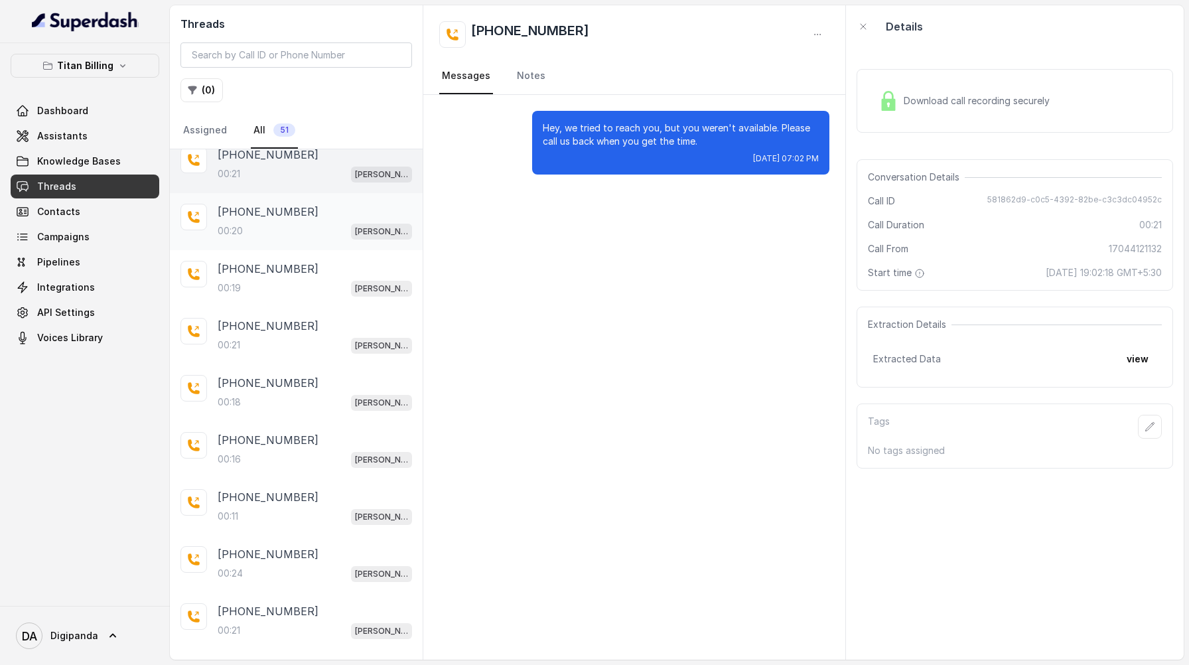
click at [322, 233] on div "00:20 Mary" at bounding box center [315, 230] width 194 height 17
click at [300, 277] on div "+14053088536 00:19 Mary" at bounding box center [315, 279] width 194 height 36
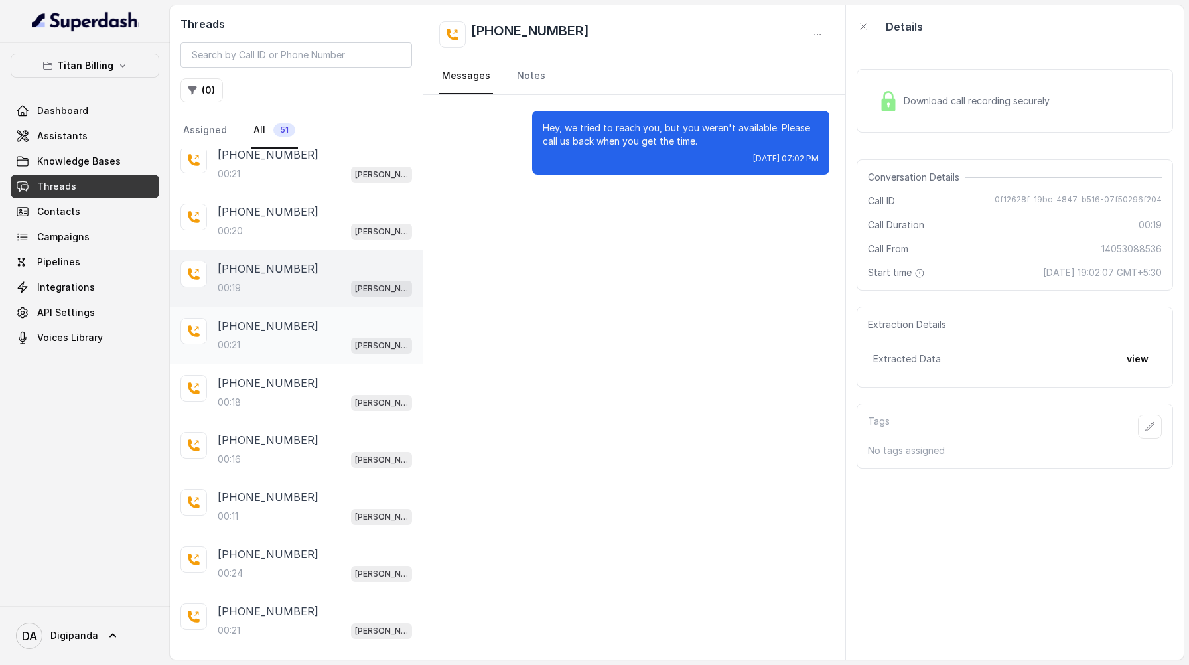
click at [285, 343] on div "00:21 Mary" at bounding box center [315, 344] width 194 height 17
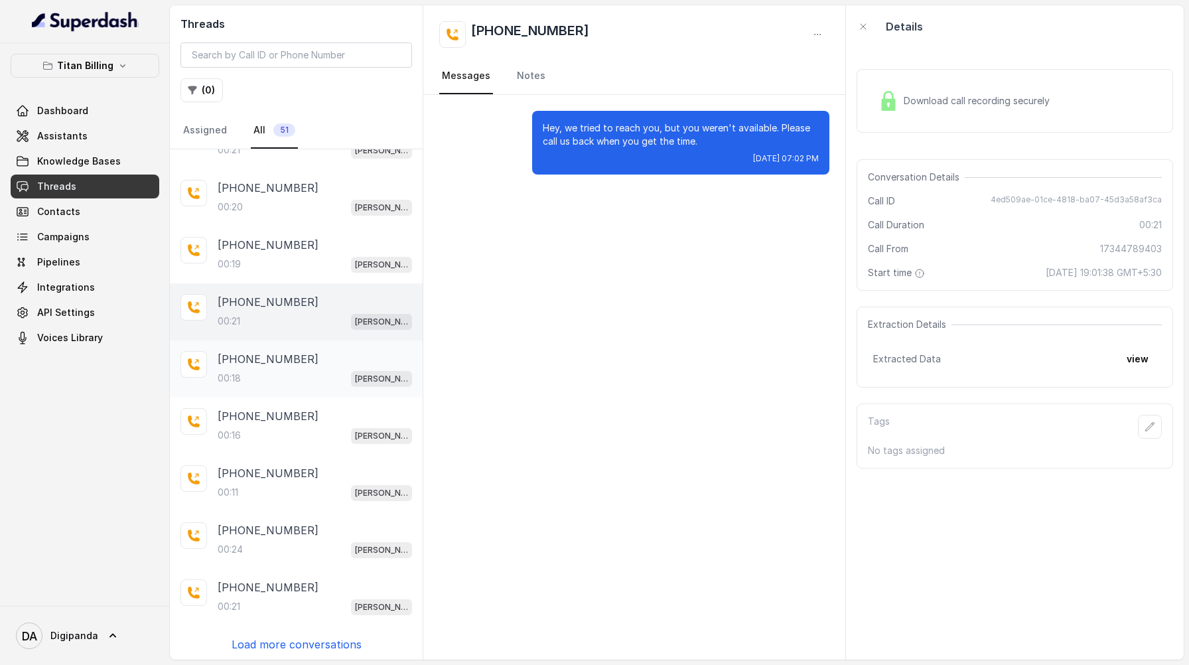
click at [271, 370] on div "00:18 Mary" at bounding box center [315, 378] width 194 height 17
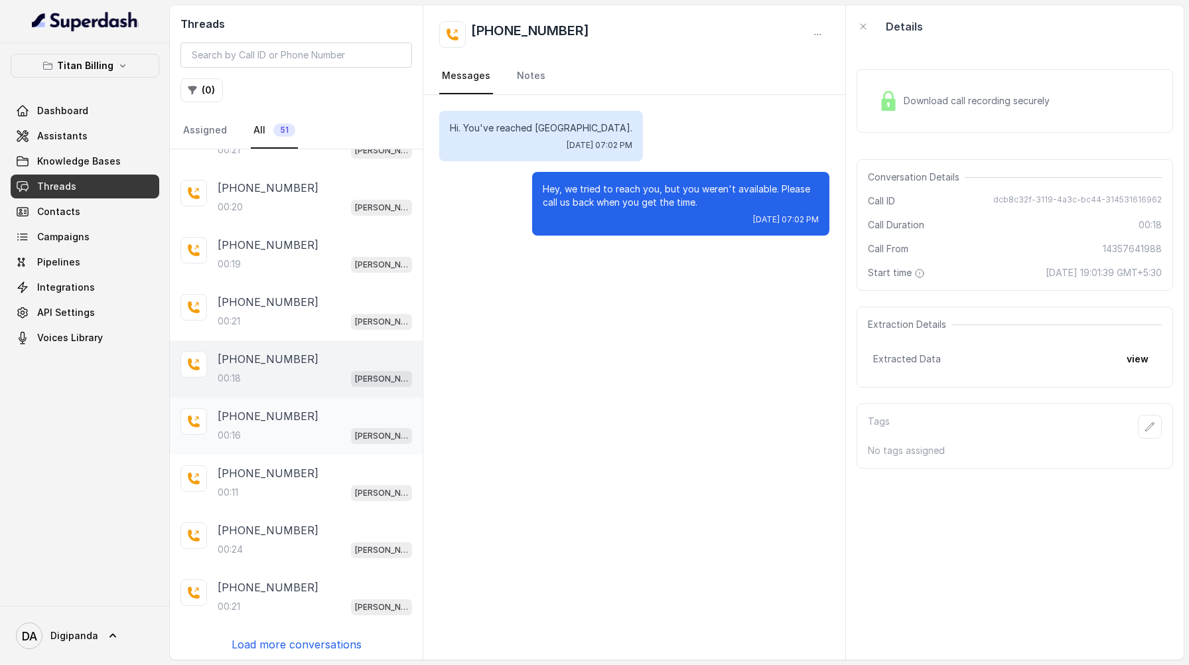
click at [267, 415] on p "+14806323415" at bounding box center [268, 416] width 101 height 16
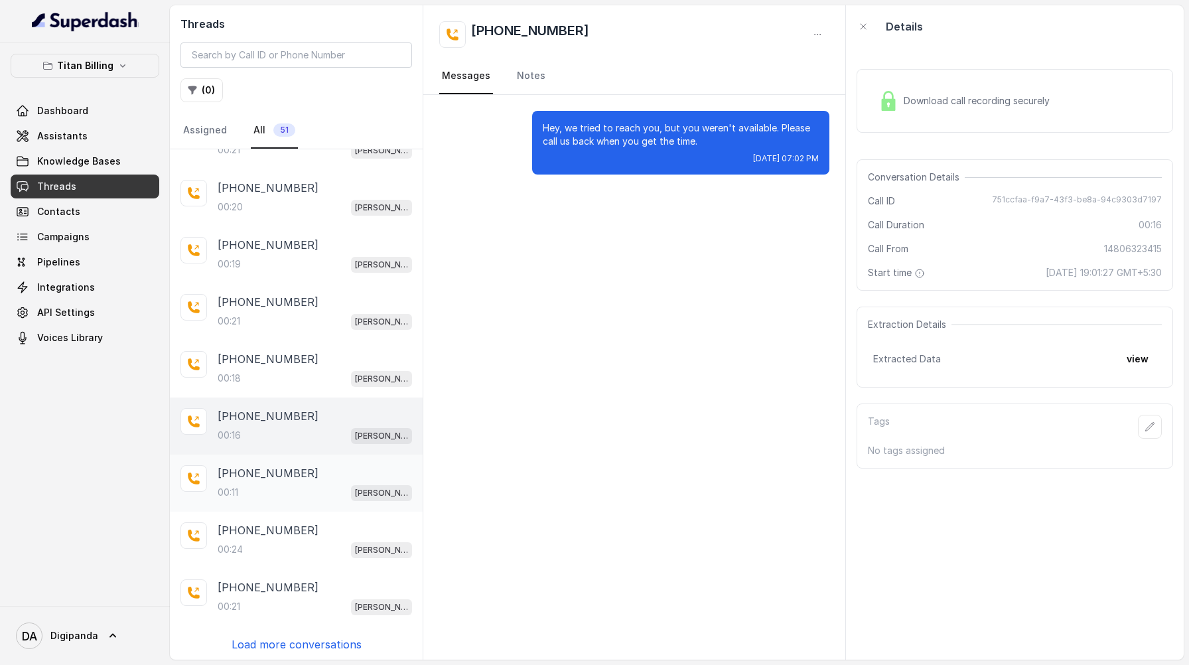
click at [278, 472] on p "+12023725171" at bounding box center [268, 473] width 101 height 16
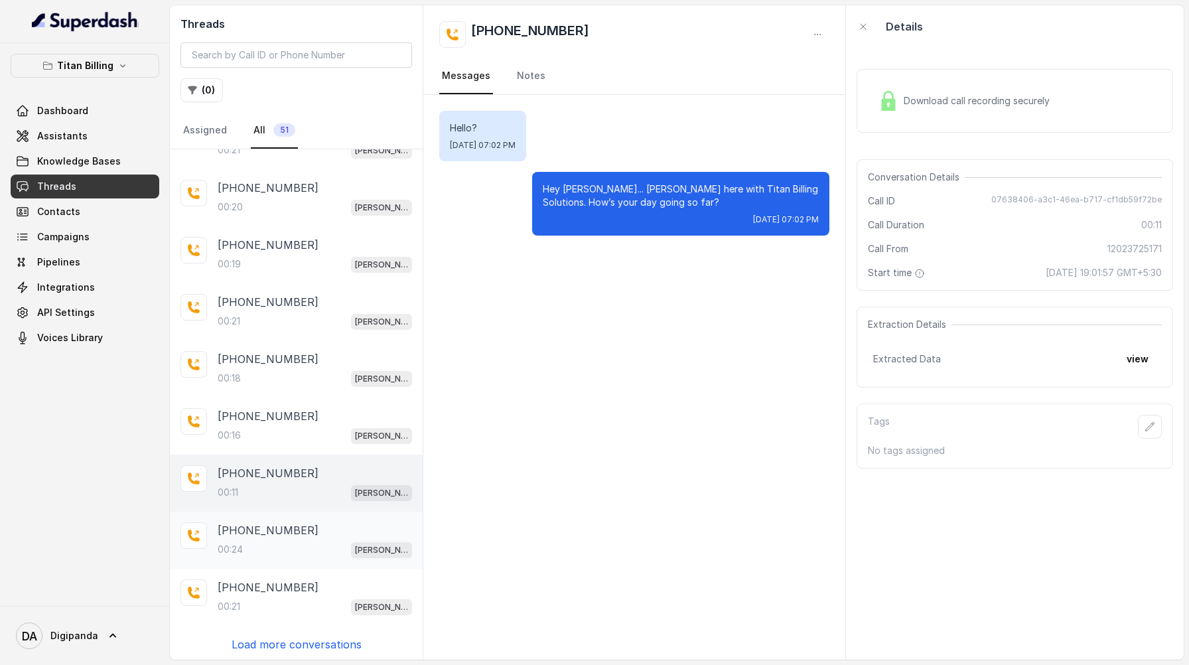
click at [280, 543] on div "00:24 Mary" at bounding box center [315, 549] width 194 height 17
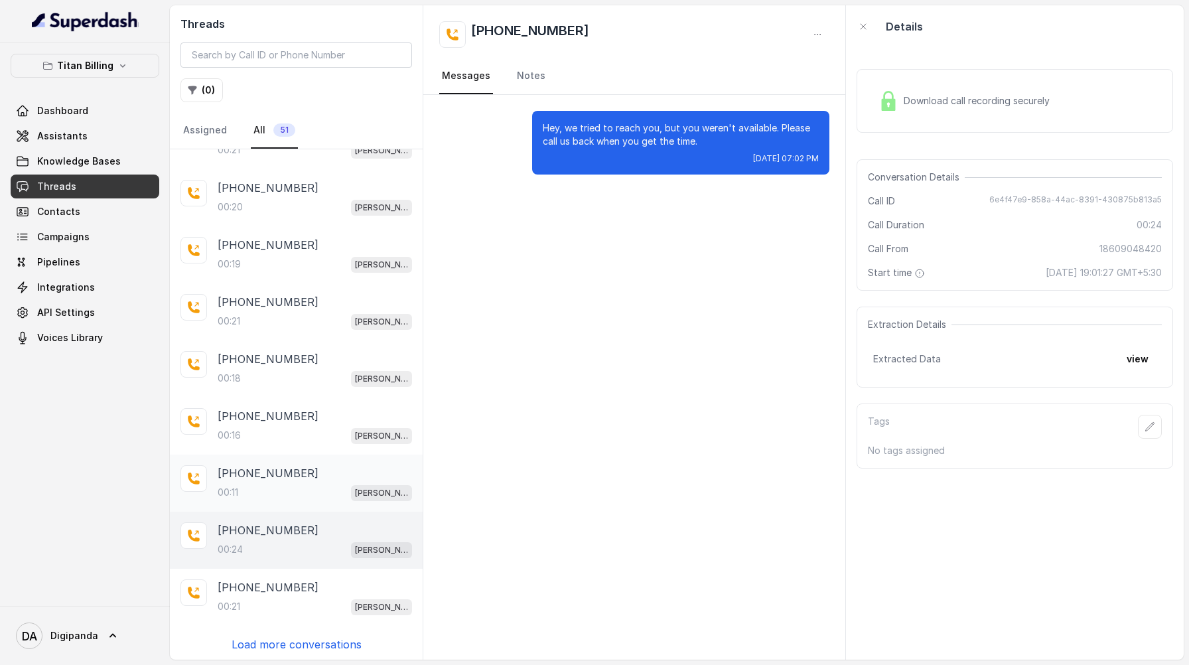
click at [293, 486] on div "00:11 Mary" at bounding box center [315, 492] width 194 height 17
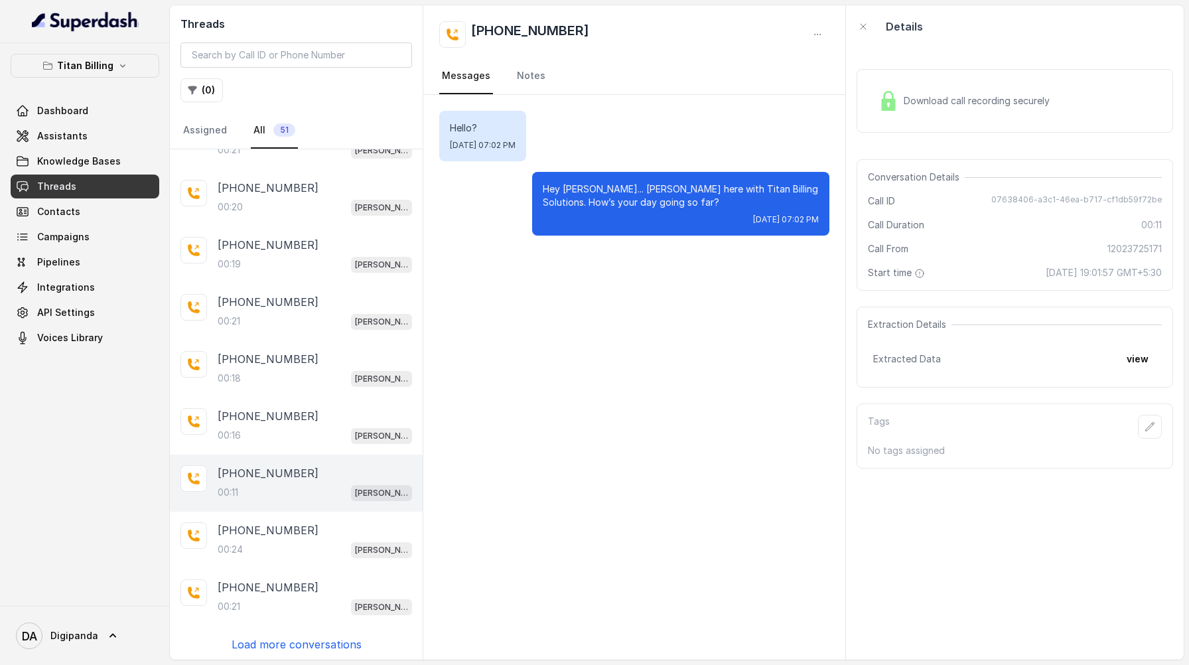
click at [1008, 89] on div "Download call recording securely" at bounding box center [964, 101] width 182 height 31
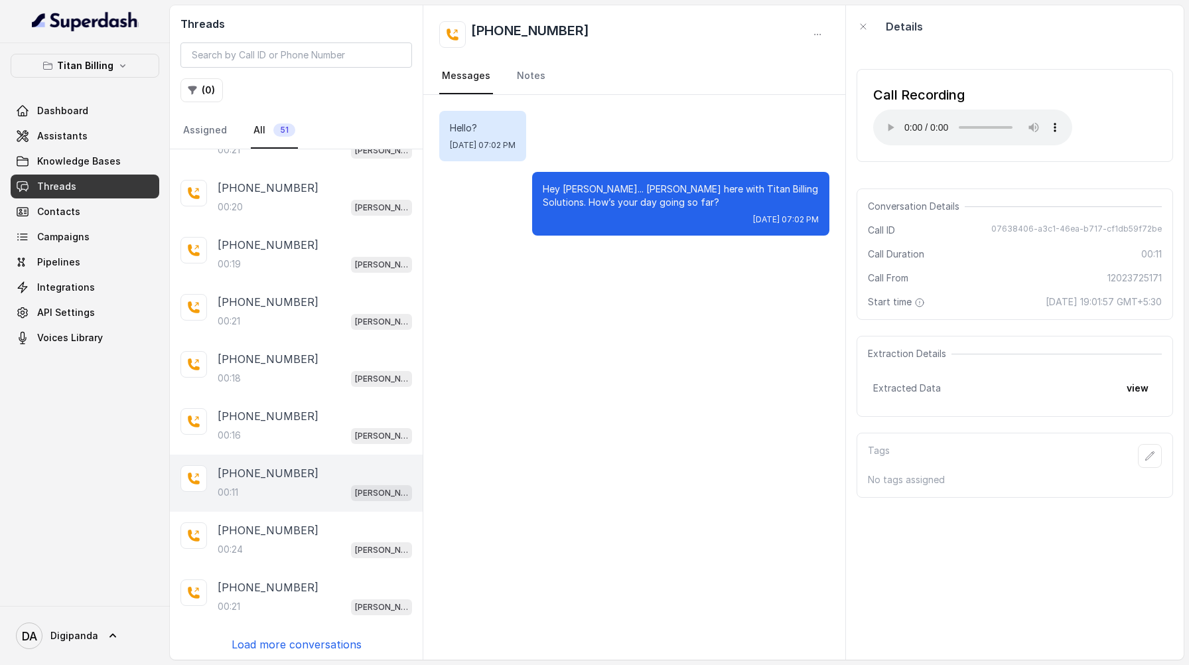
click at [303, 636] on p "Load more conversations" at bounding box center [297, 644] width 130 height 16
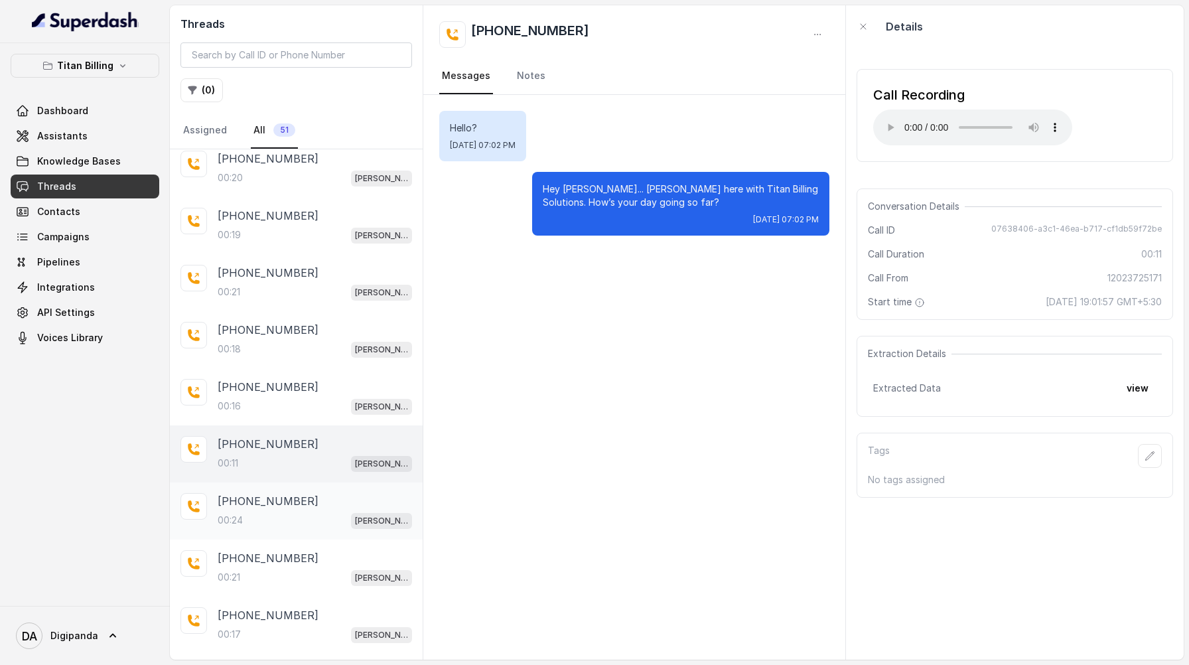
scroll to position [129, 0]
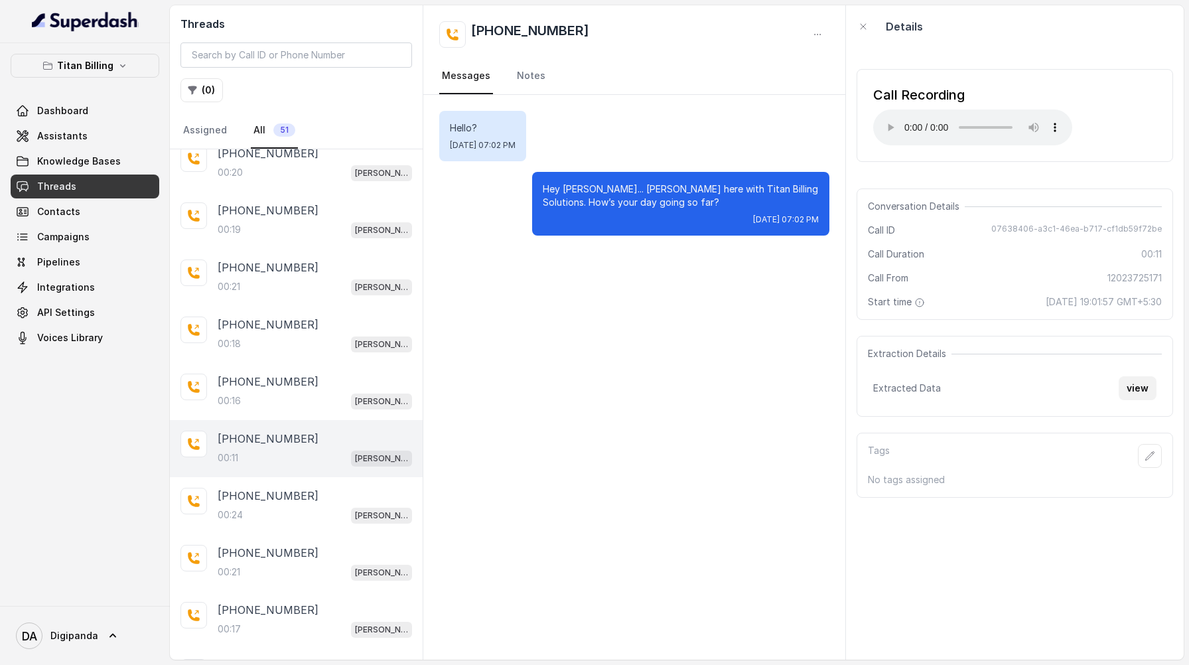
click at [1139, 393] on button "view" at bounding box center [1138, 388] width 38 height 24
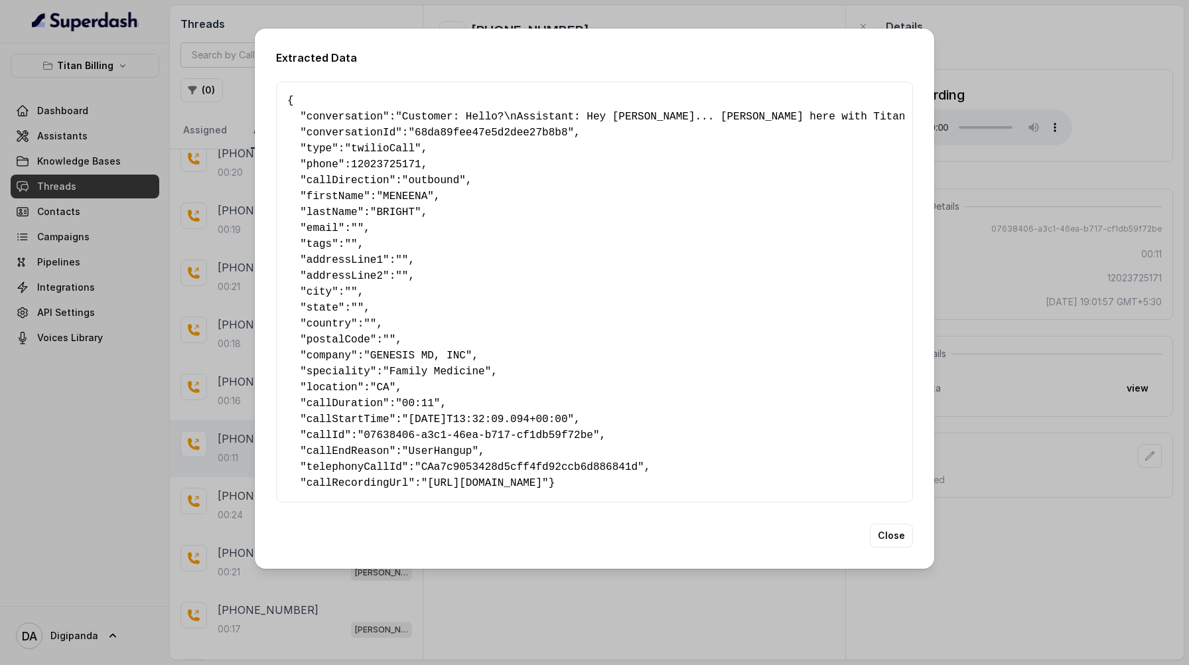
click at [1125, 340] on div "Extracted Data { " conversation ": "Customer: Hello?\nAssistant: Hey Meneena...…" at bounding box center [594, 332] width 1189 height 665
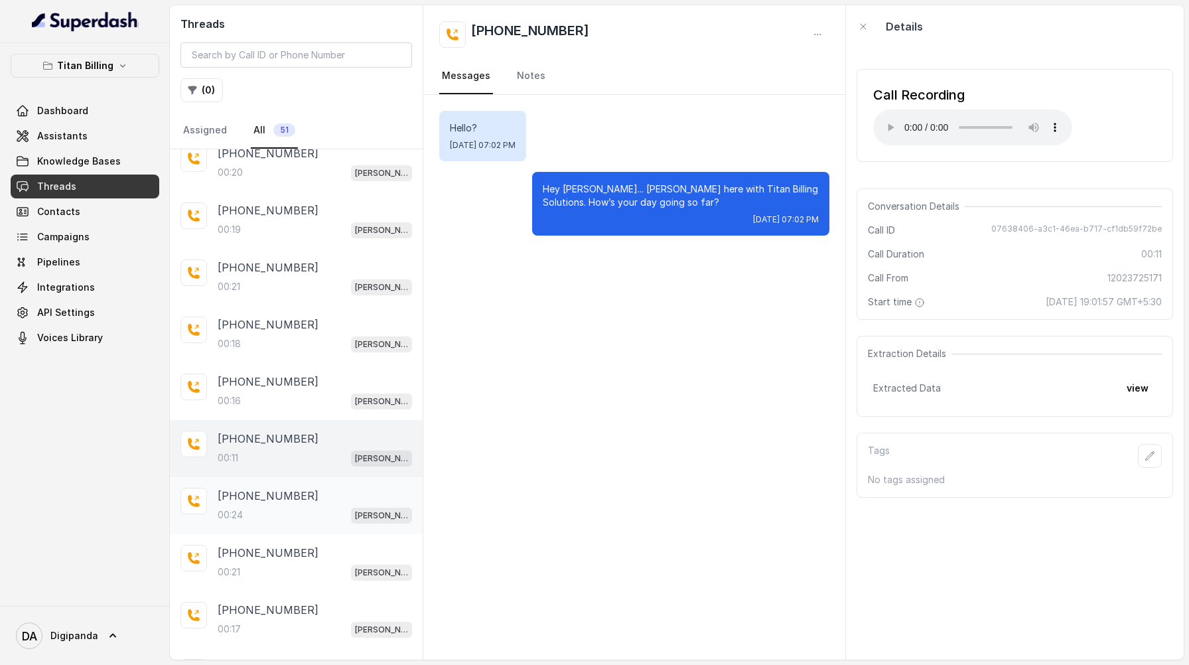
click at [366, 495] on div "+18609048420" at bounding box center [315, 496] width 194 height 16
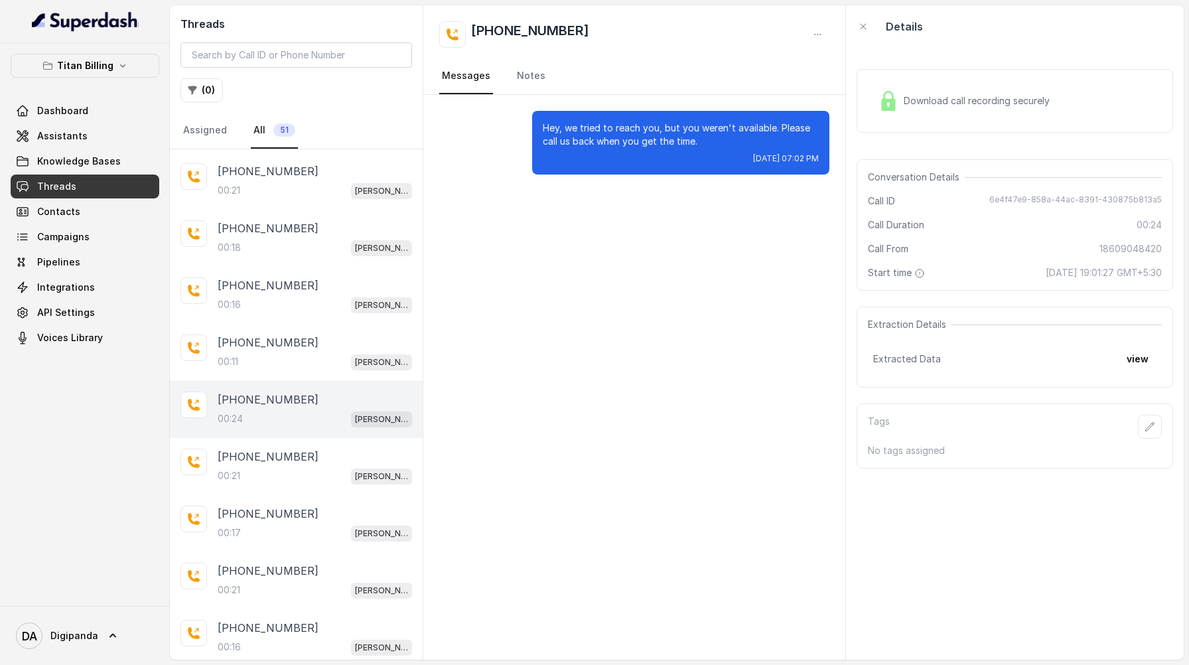
scroll to position [279, 0]
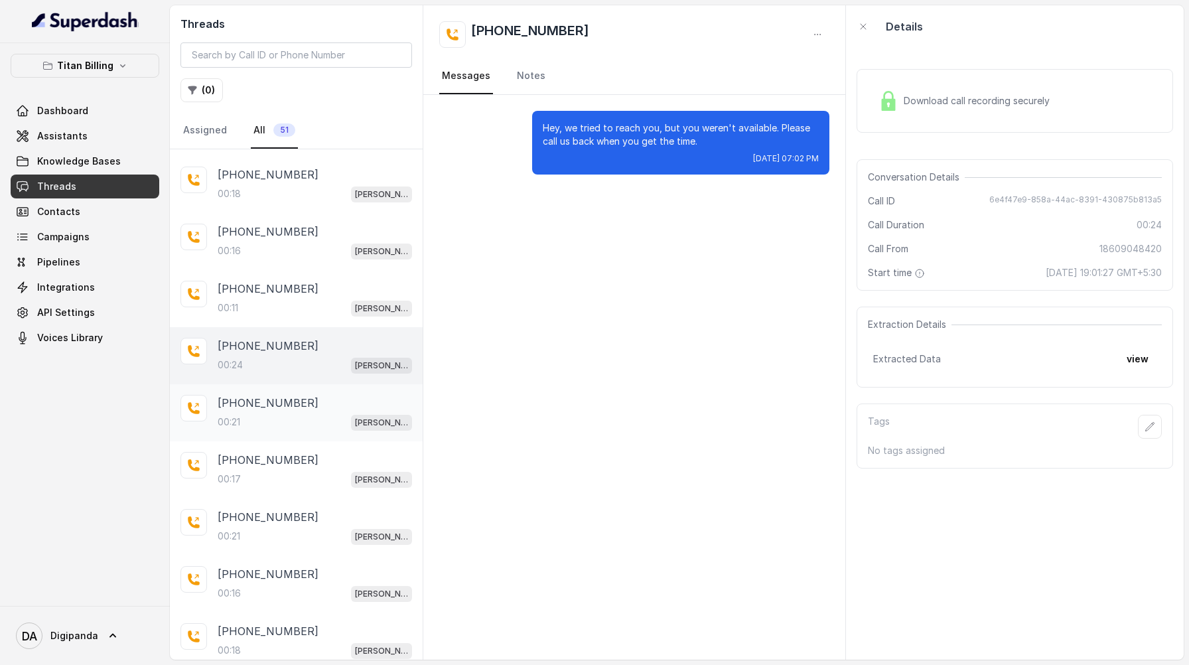
click at [333, 407] on div "+16023009158" at bounding box center [315, 403] width 194 height 16
click at [332, 460] on div "+19198323365" at bounding box center [315, 460] width 194 height 16
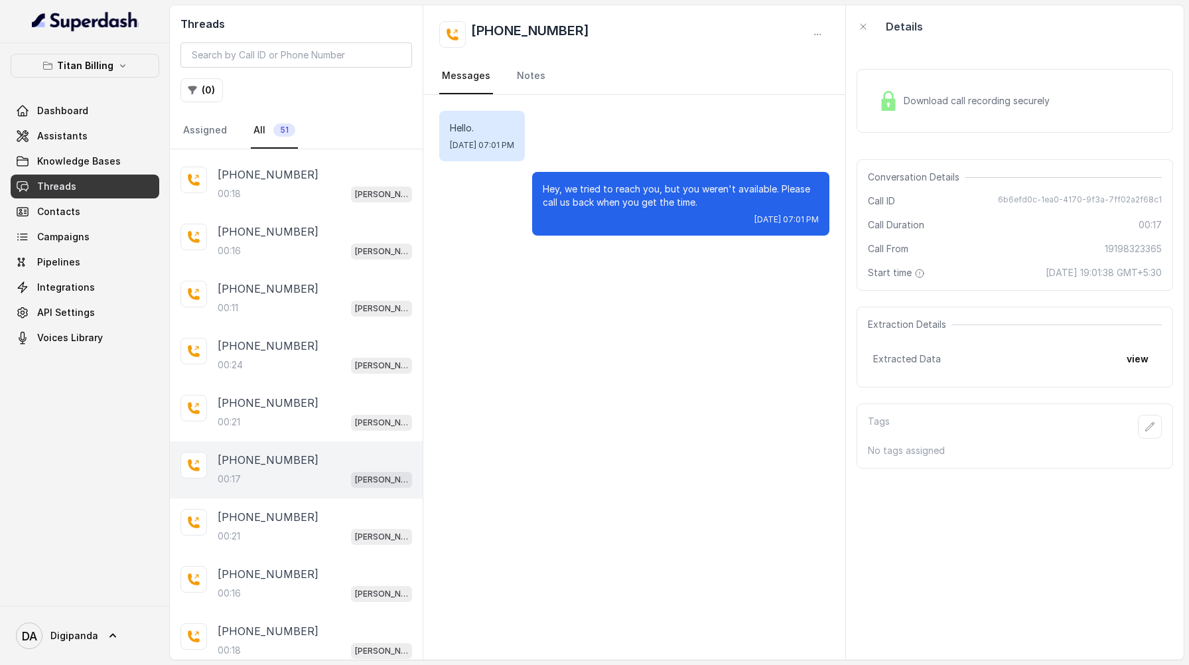
click at [945, 97] on span "Download call recording securely" at bounding box center [979, 100] width 151 height 13
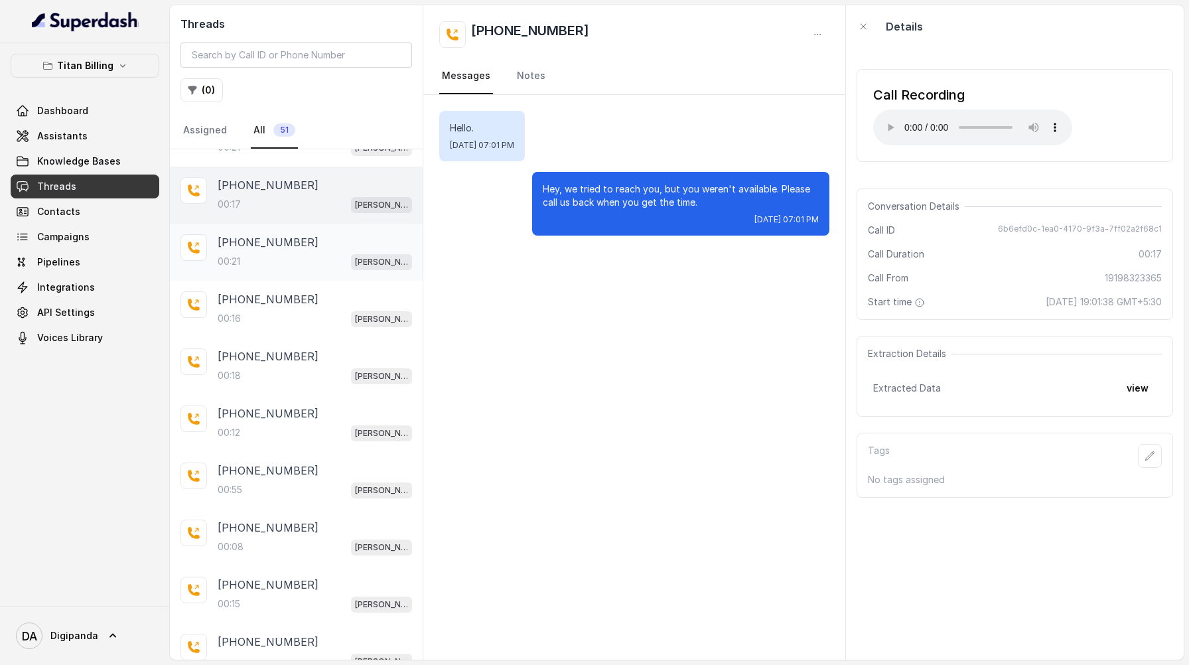
scroll to position [555, 0]
click at [314, 464] on div "+17637322320" at bounding box center [315, 469] width 194 height 16
